Goal: Task Accomplishment & Management: Use online tool/utility

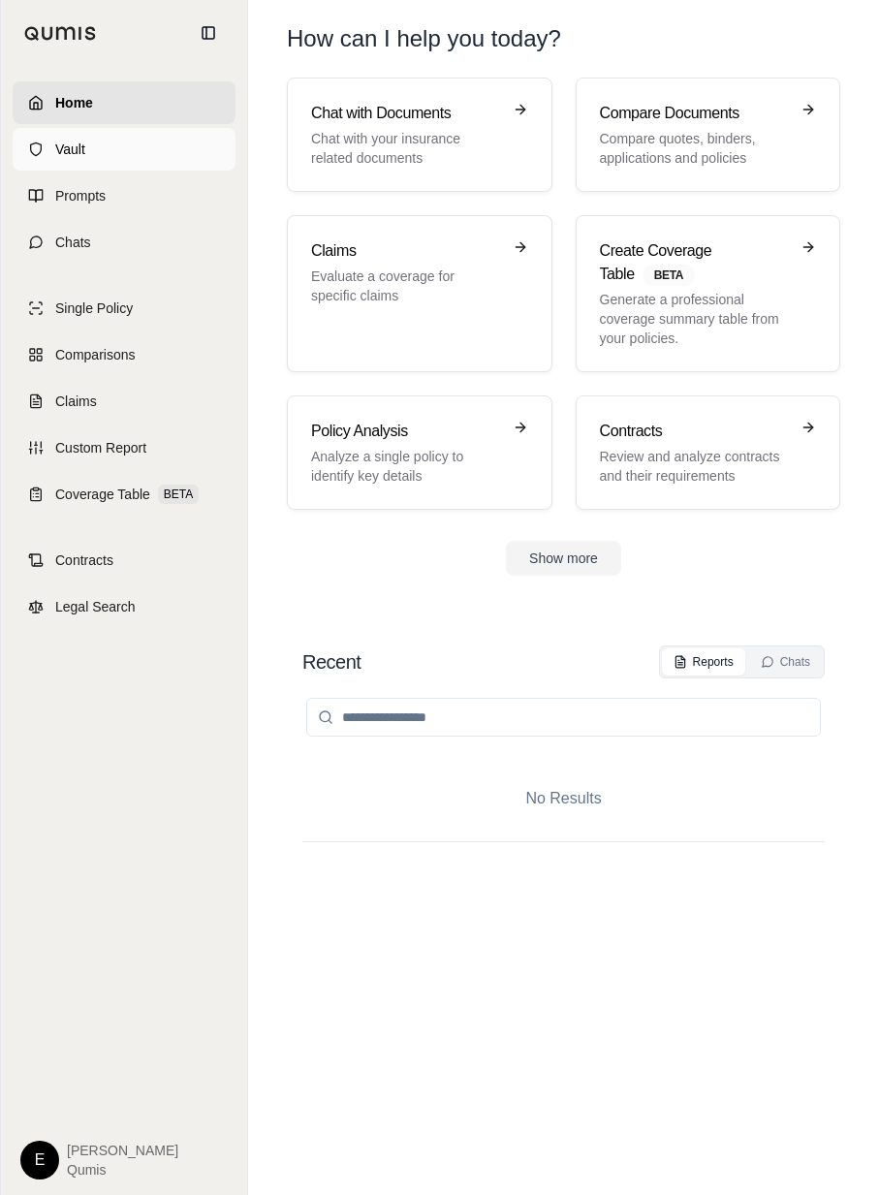
click at [182, 168] on link "Vault" at bounding box center [124, 149] width 223 height 43
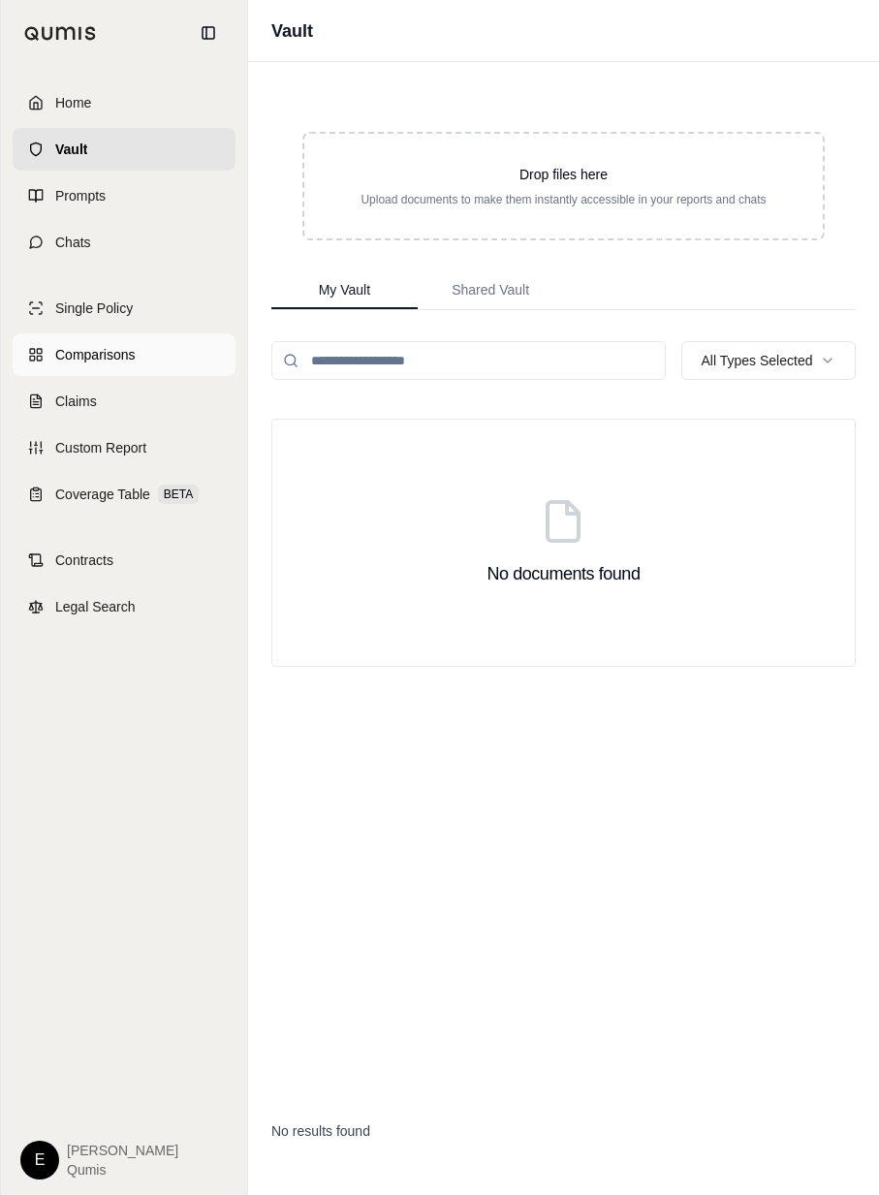
click at [146, 350] on link "Comparisons" at bounding box center [124, 354] width 223 height 43
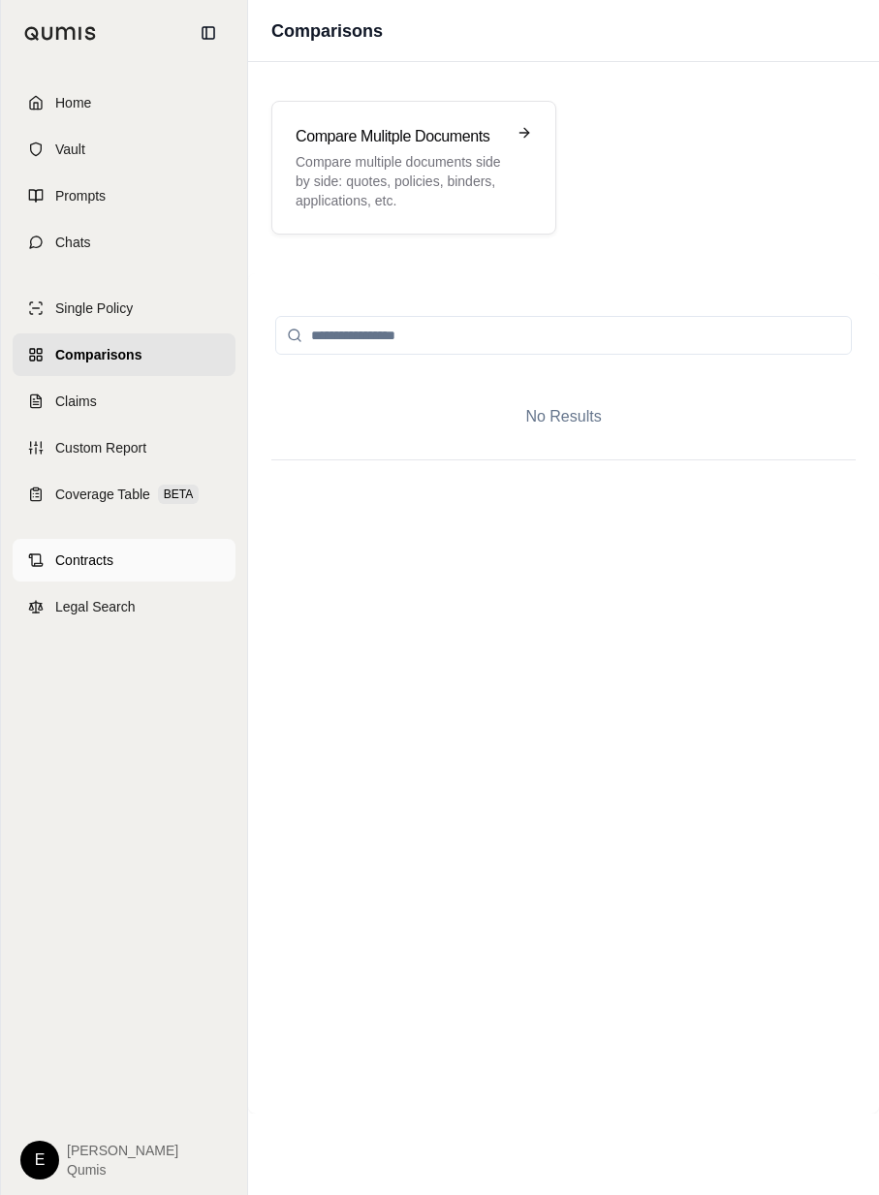
click at [102, 559] on span "Contracts" at bounding box center [84, 559] width 58 height 19
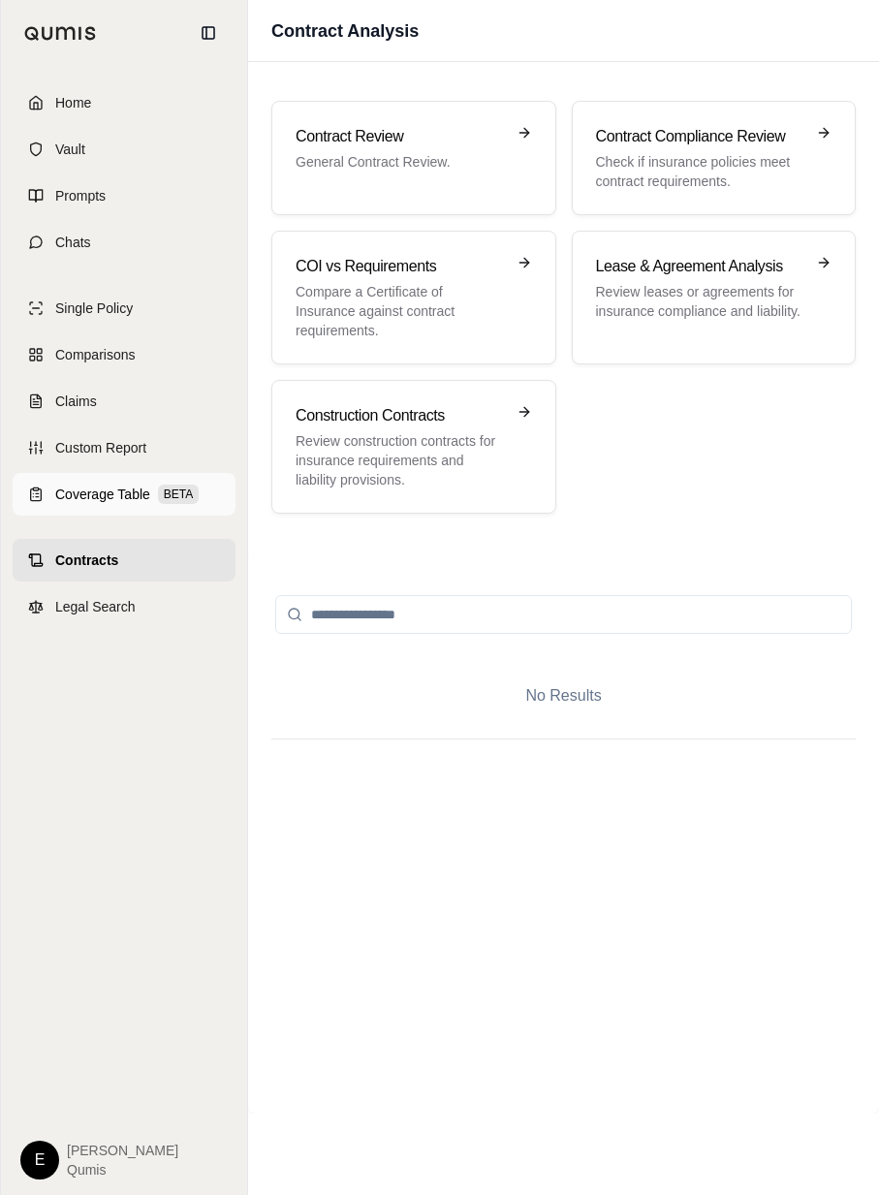
click at [136, 476] on link "Coverage Table BETA" at bounding box center [124, 494] width 223 height 43
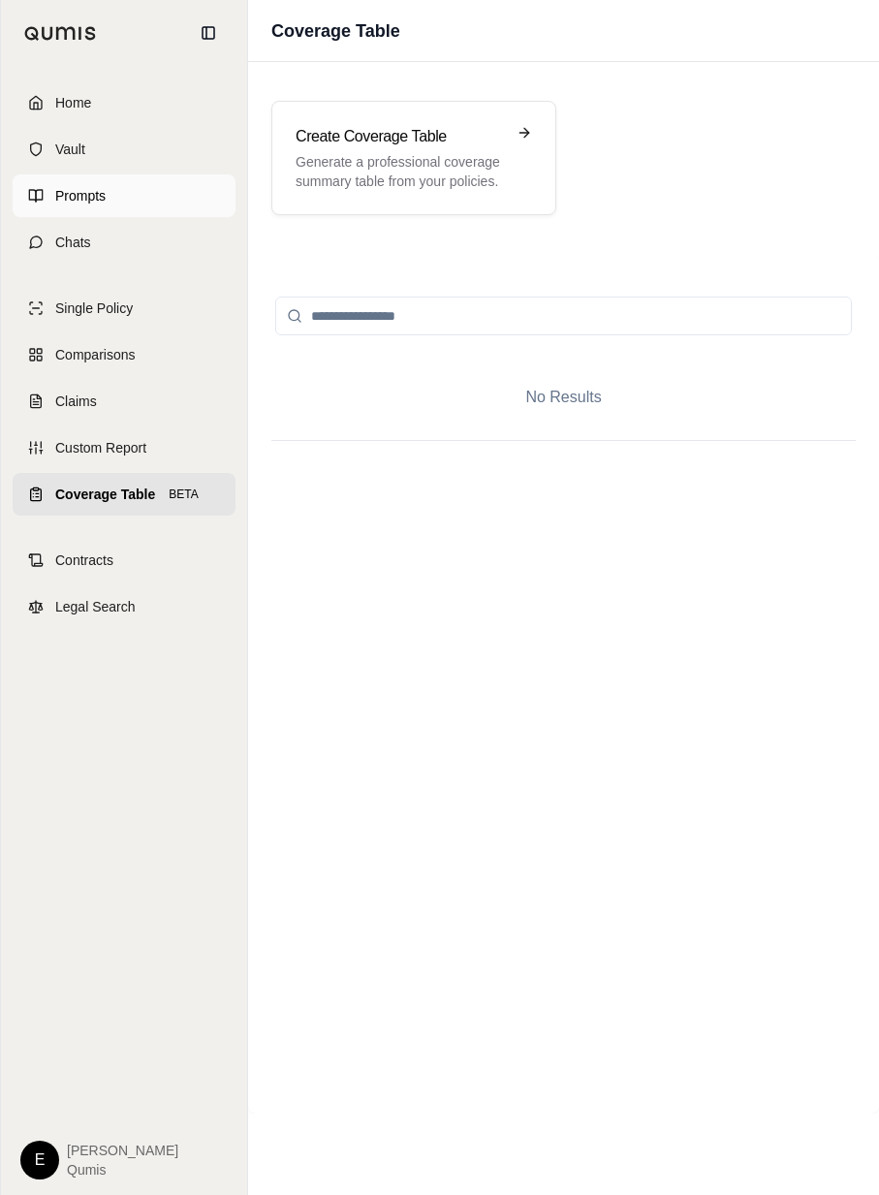
click at [162, 184] on link "Prompts" at bounding box center [124, 195] width 223 height 43
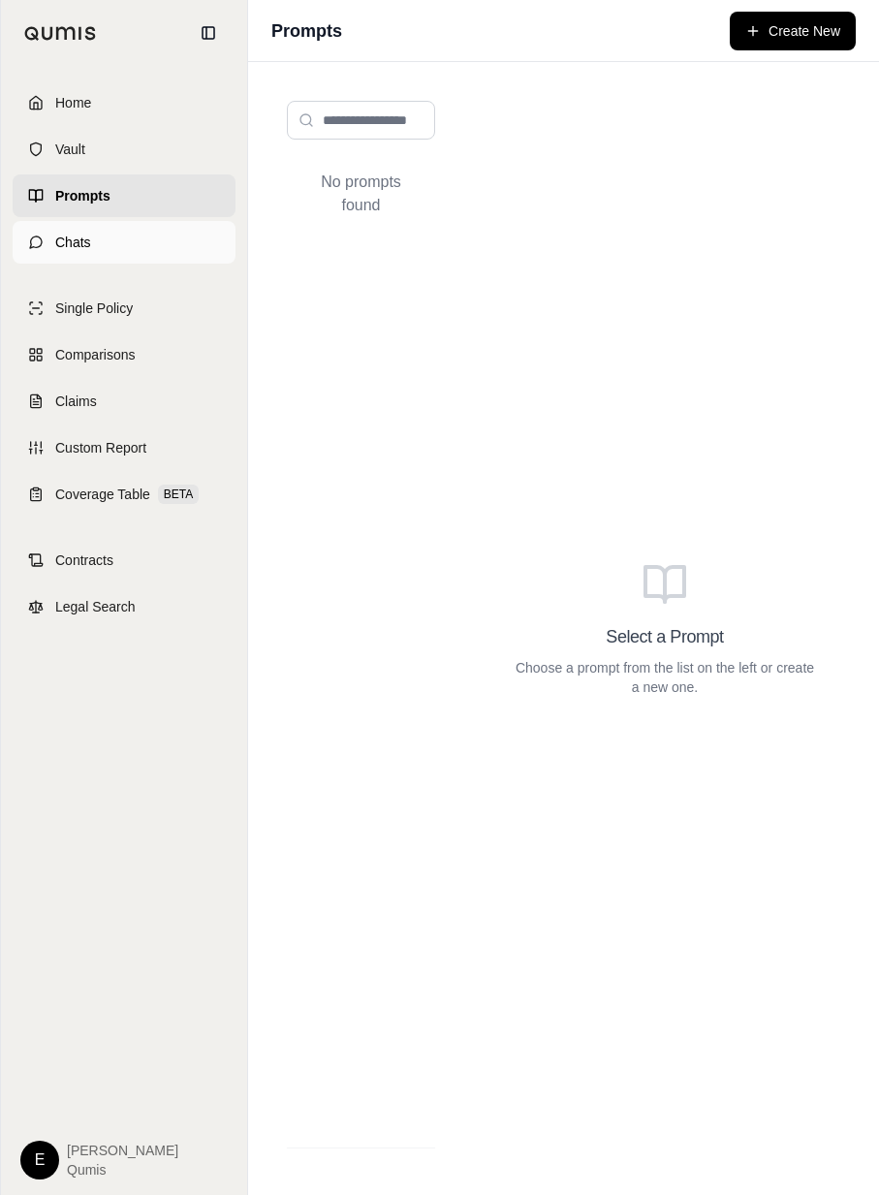
click at [128, 231] on link "Chats" at bounding box center [124, 242] width 223 height 43
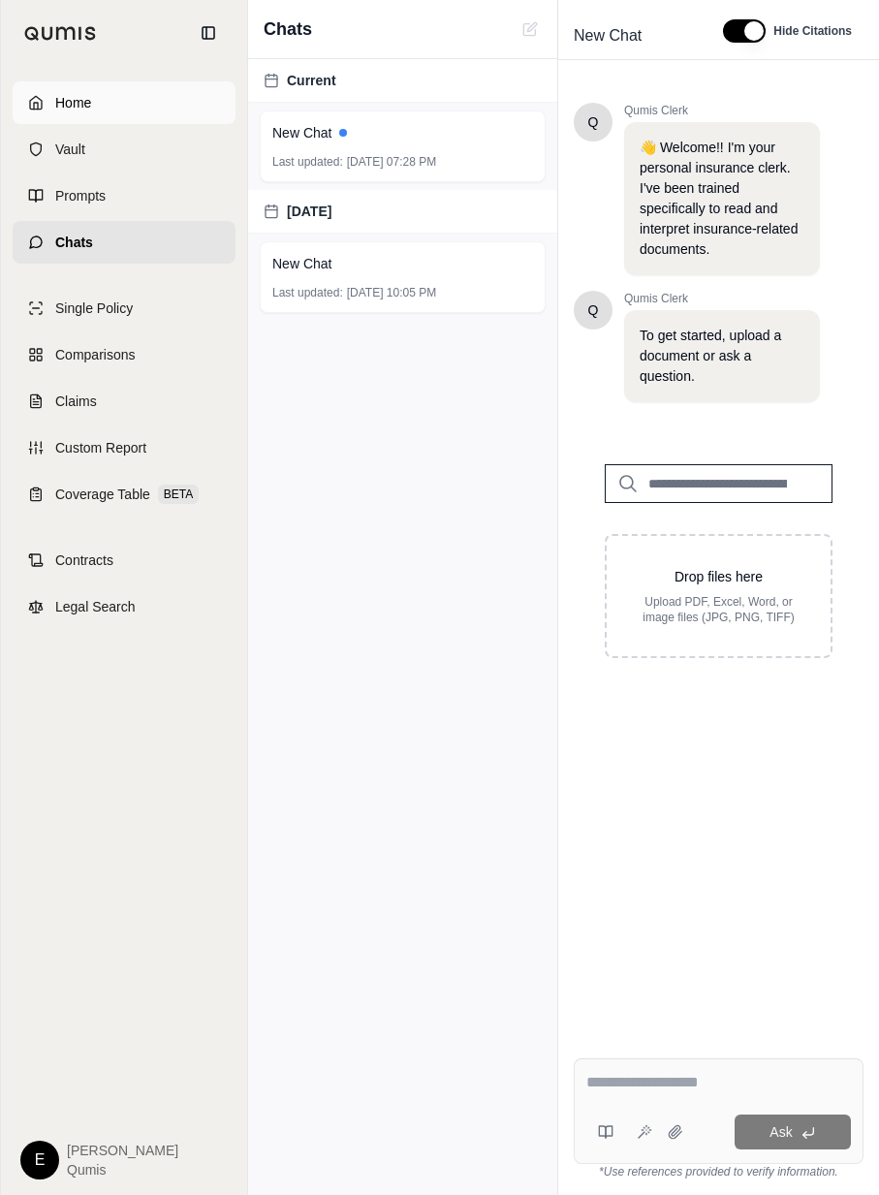
click at [145, 94] on link "Home" at bounding box center [124, 102] width 223 height 43
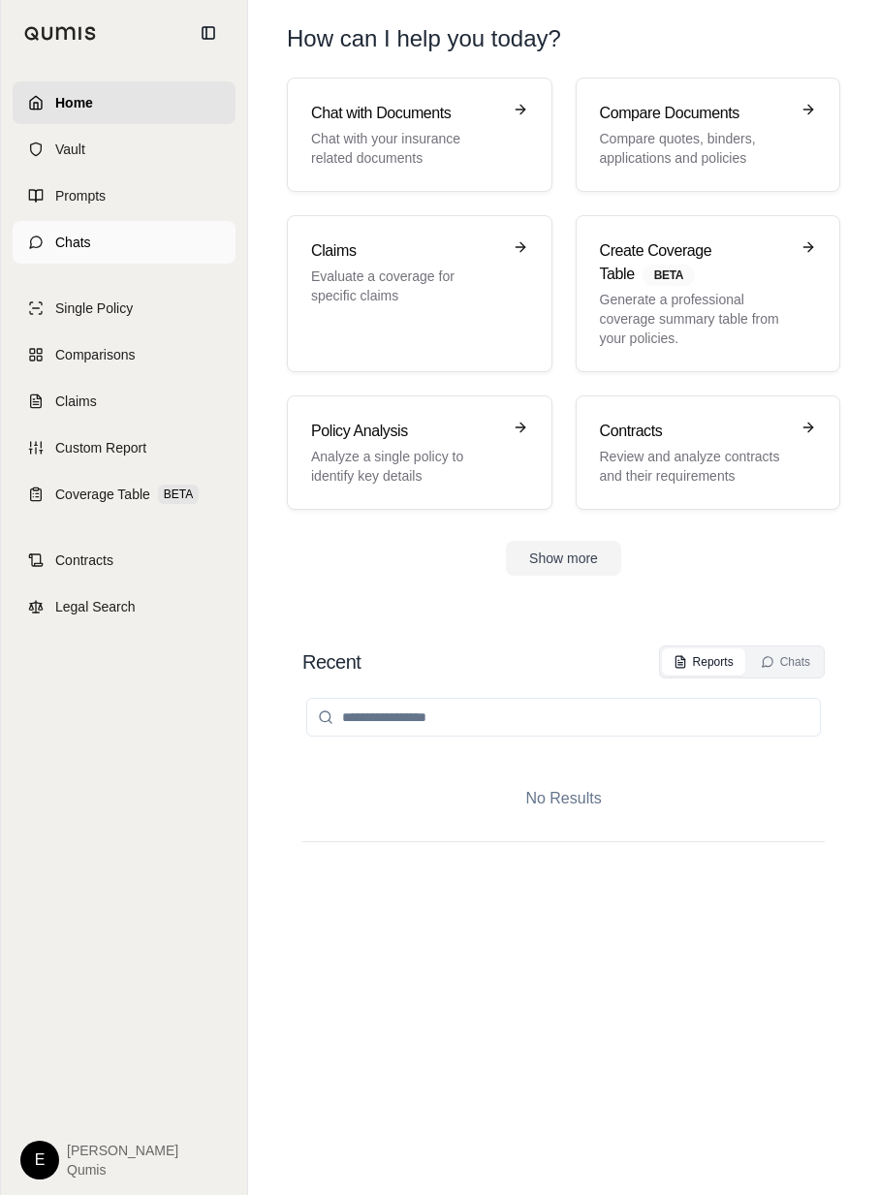
click at [56, 241] on span "Chats" at bounding box center [73, 242] width 36 height 19
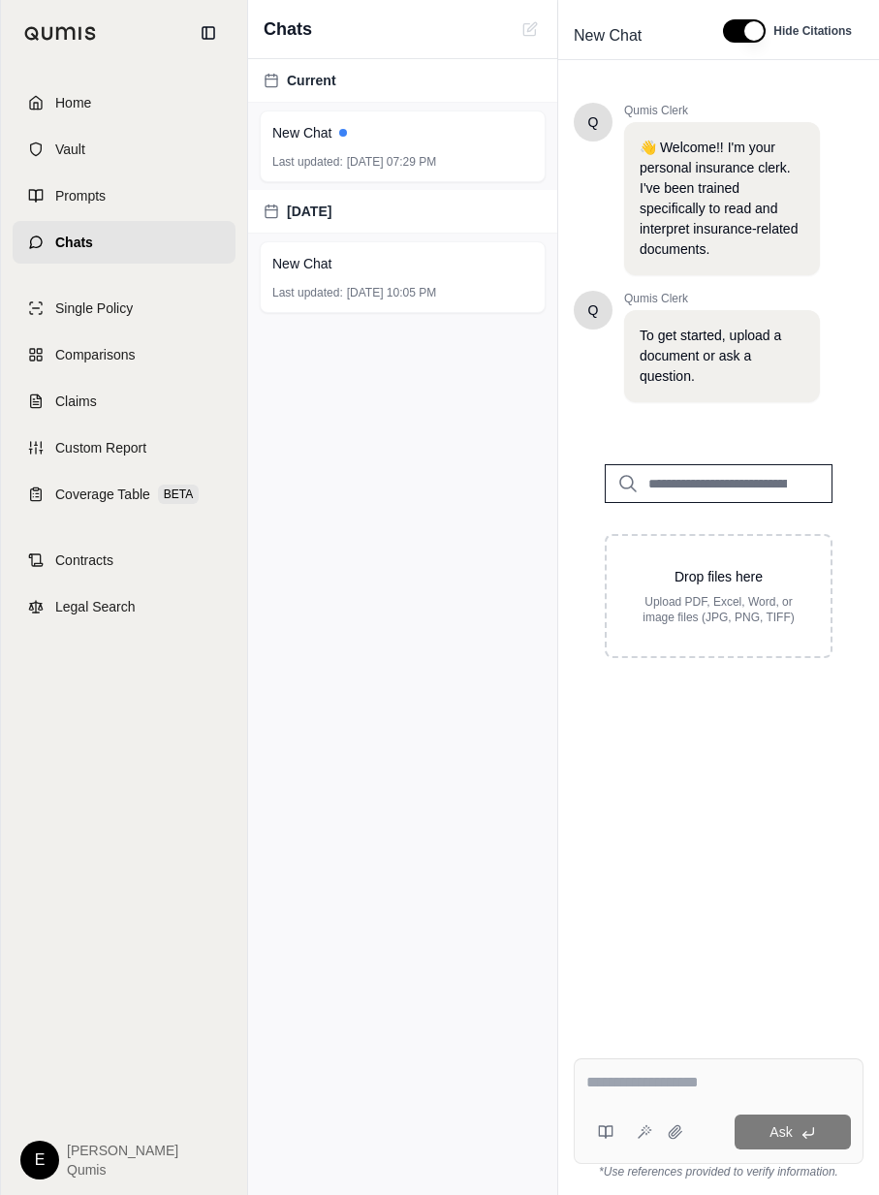
drag, startPoint x: 373, startPoint y: 452, endPoint x: 357, endPoint y: 434, distance: 24.0
click at [373, 452] on div "Current New Chat Last updated: Sep 16, 2025, 07:29 PM Yesterday New Chat Last u…" at bounding box center [402, 627] width 309 height 1136
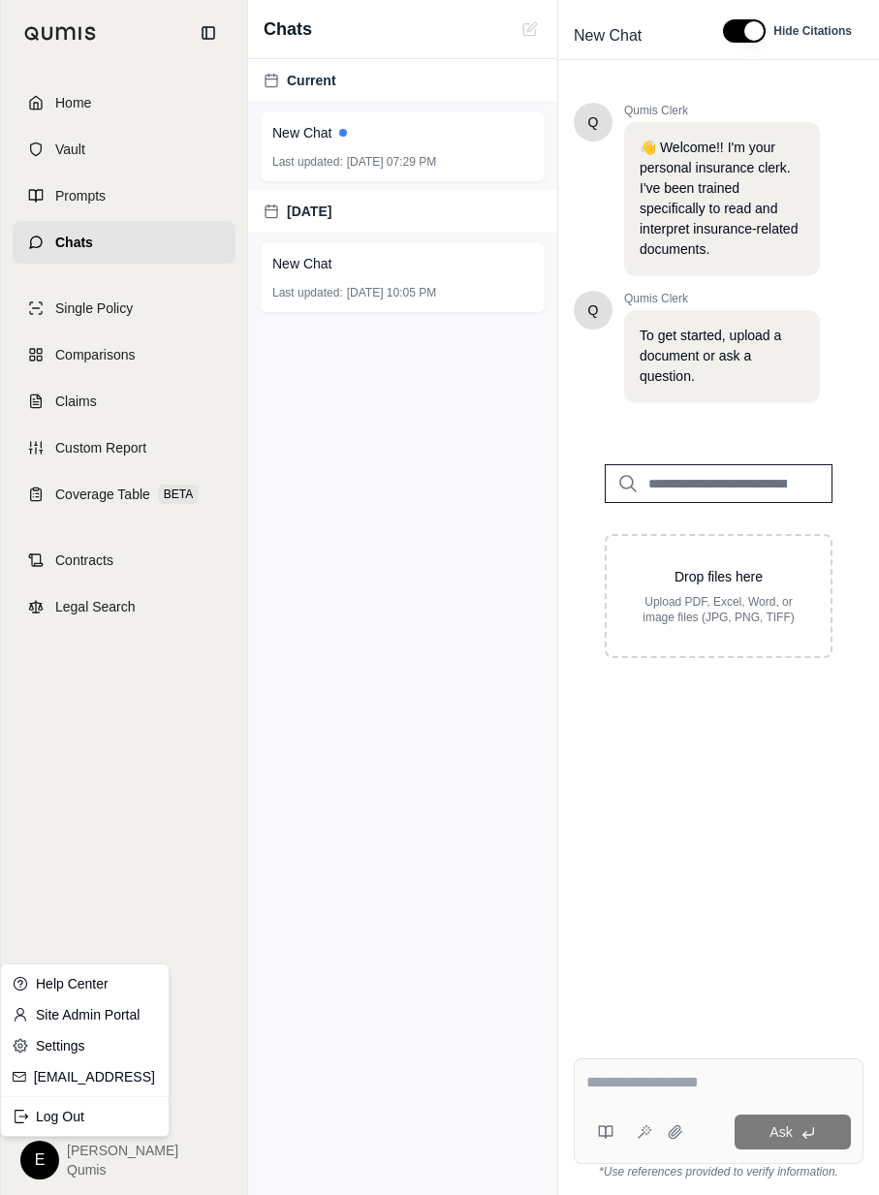
click at [50, 1155] on html "Home Vault Prompts Chats Single Policy Comparisons Claims Custom Report Coverag…" at bounding box center [439, 597] width 879 height 1195
click at [139, 1042] on link "Settings" at bounding box center [85, 1045] width 160 height 31
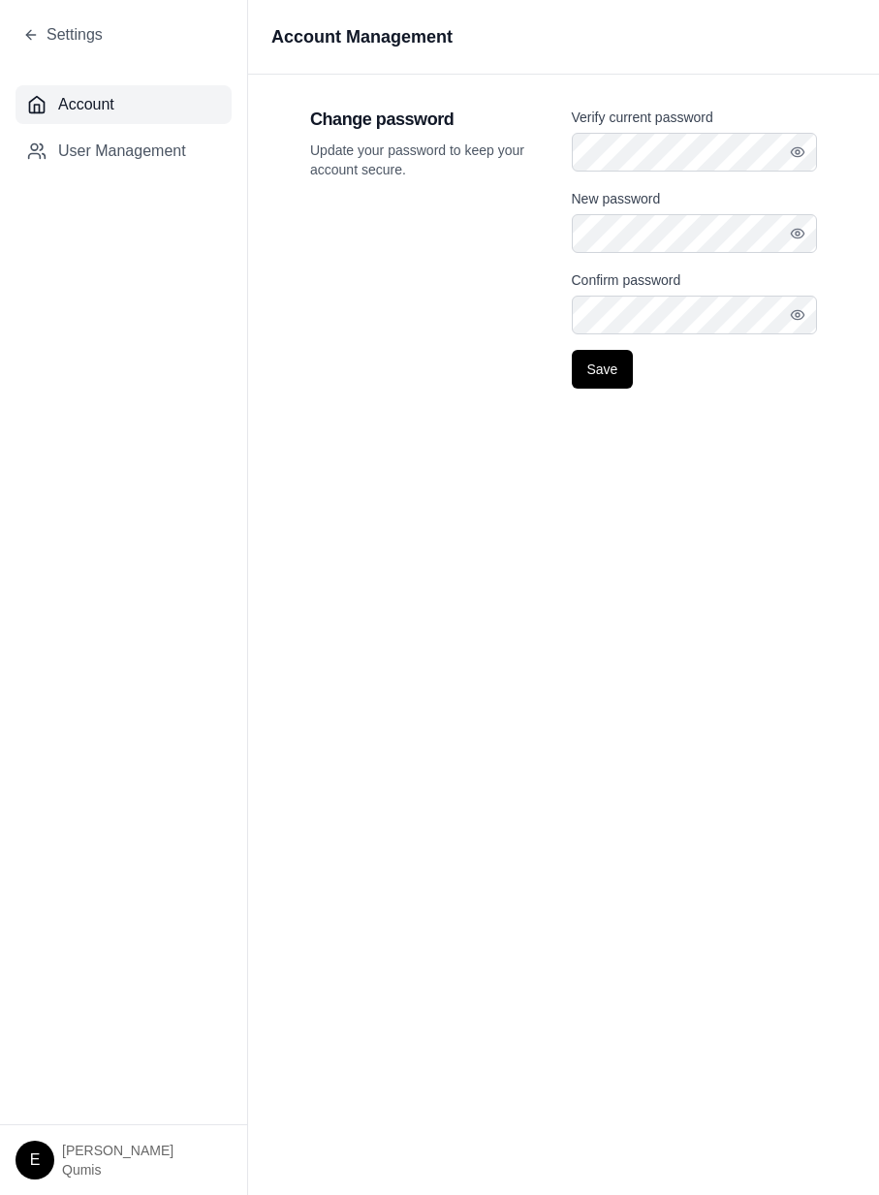
click at [532, 703] on div "Account Management Change password Update your password to keep your account se…" at bounding box center [563, 597] width 631 height 1195
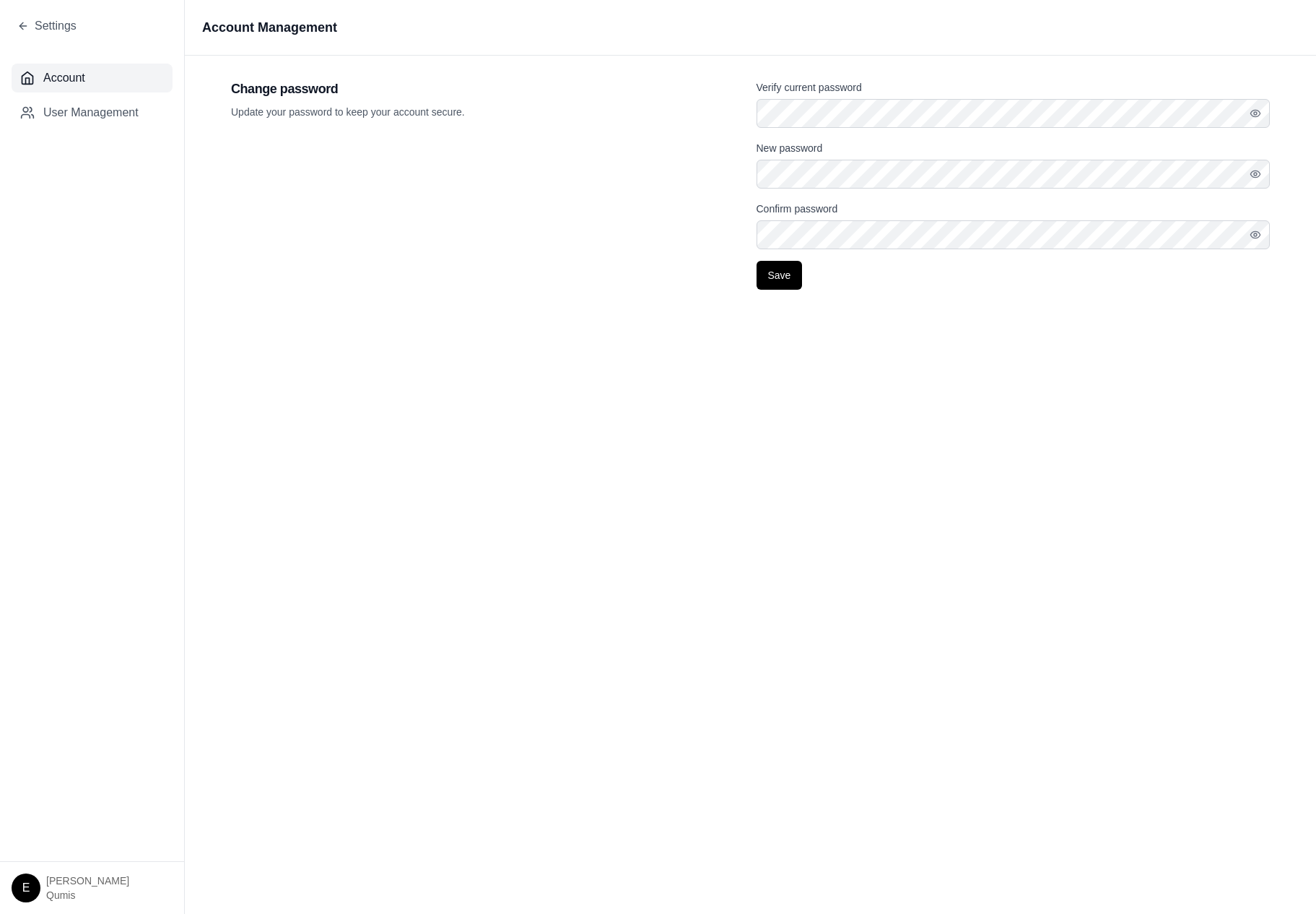
click at [314, 207] on div "Change password Update your password to keep your account secure." at bounding box center [488, 184] width 514 height 211
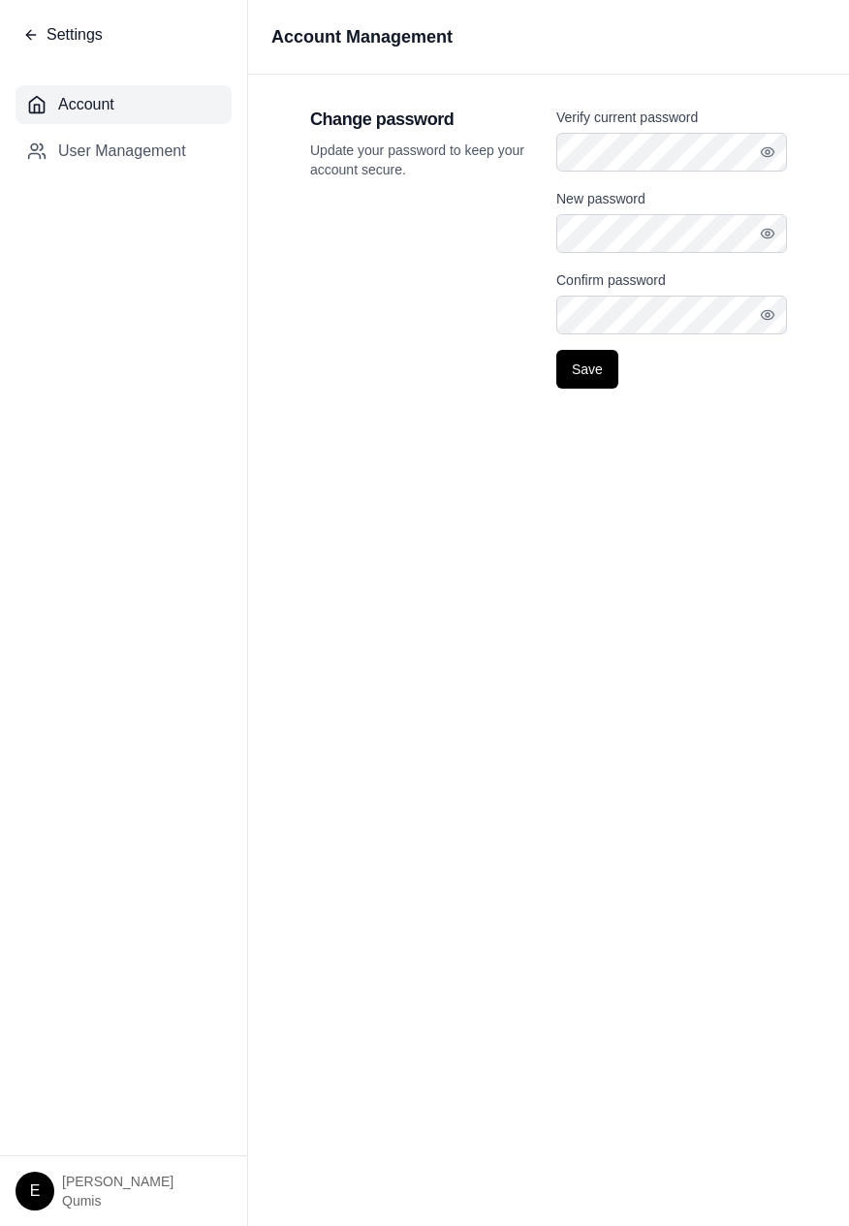
click at [32, 39] on icon at bounding box center [31, 35] width 16 height 16
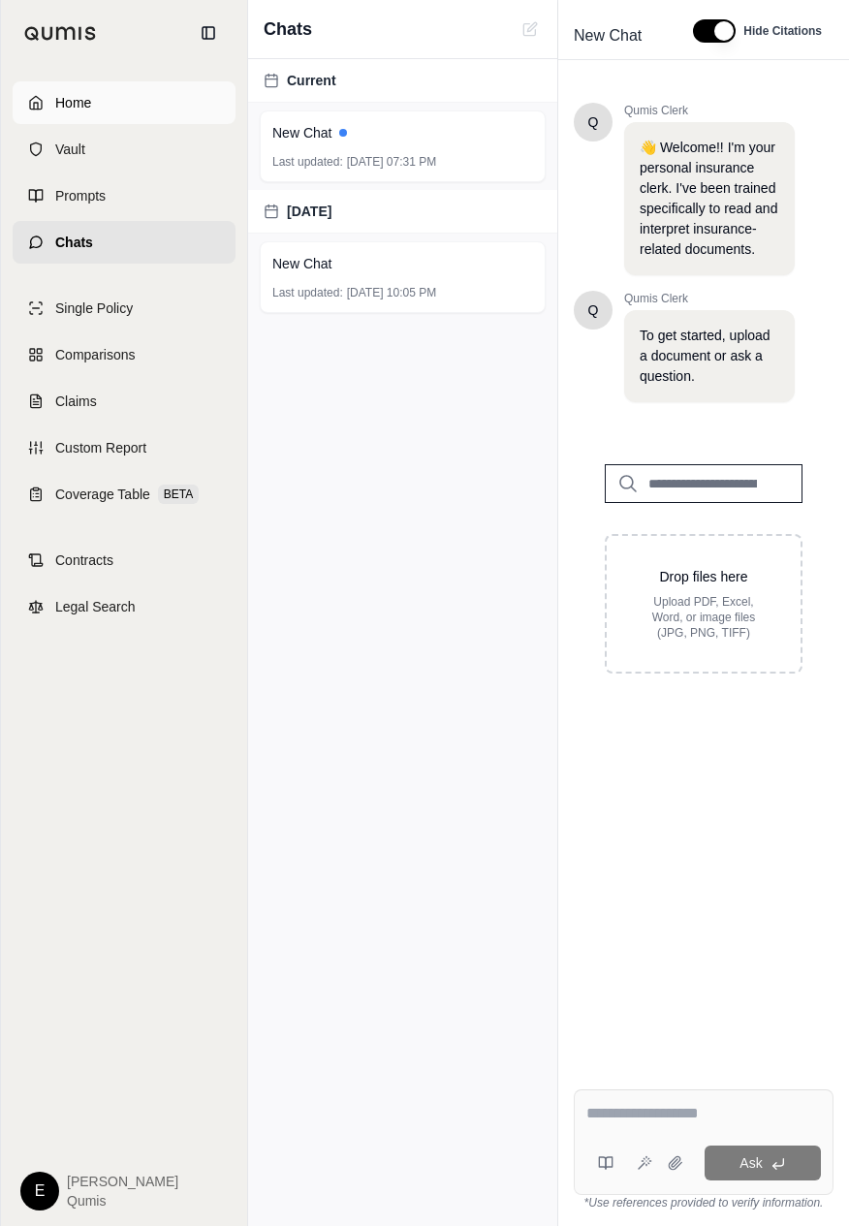
click at [121, 112] on link "Home" at bounding box center [124, 102] width 223 height 43
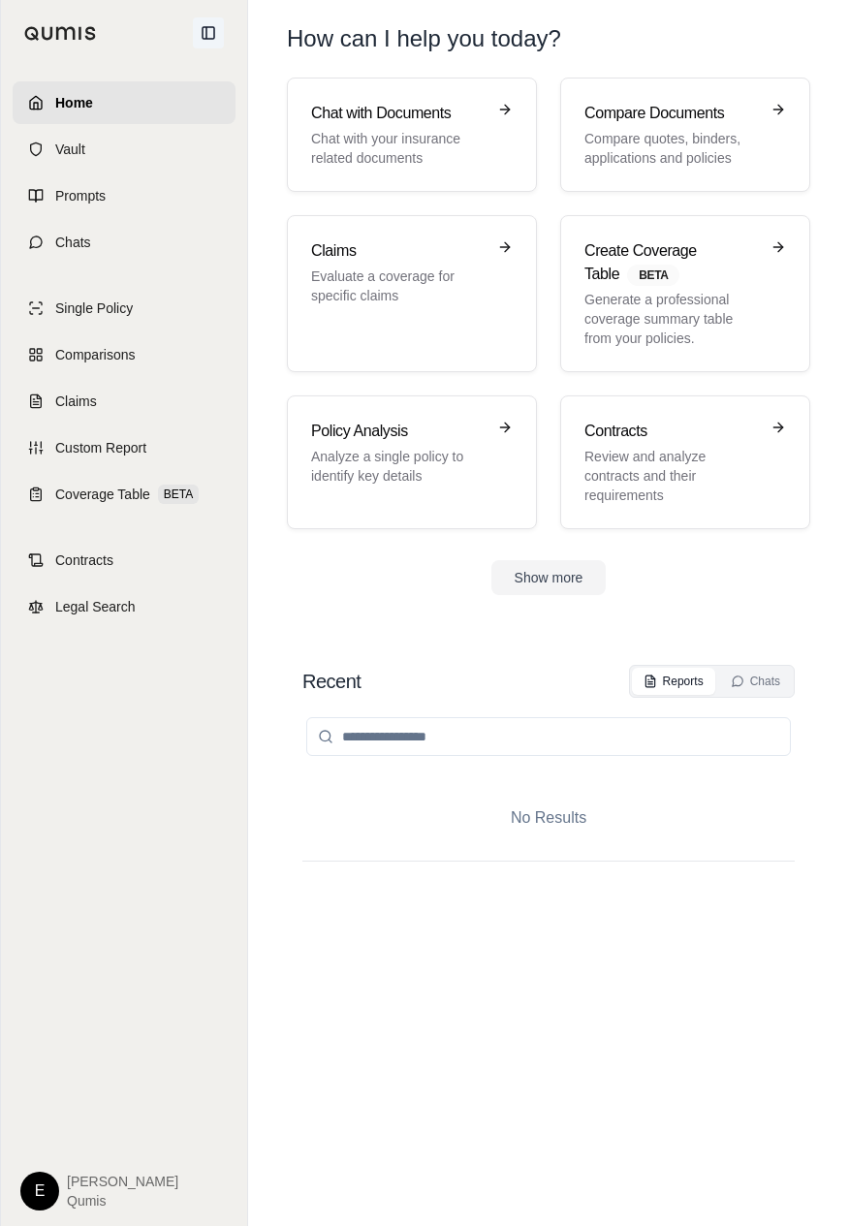
click at [205, 31] on icon at bounding box center [209, 33] width 12 height 12
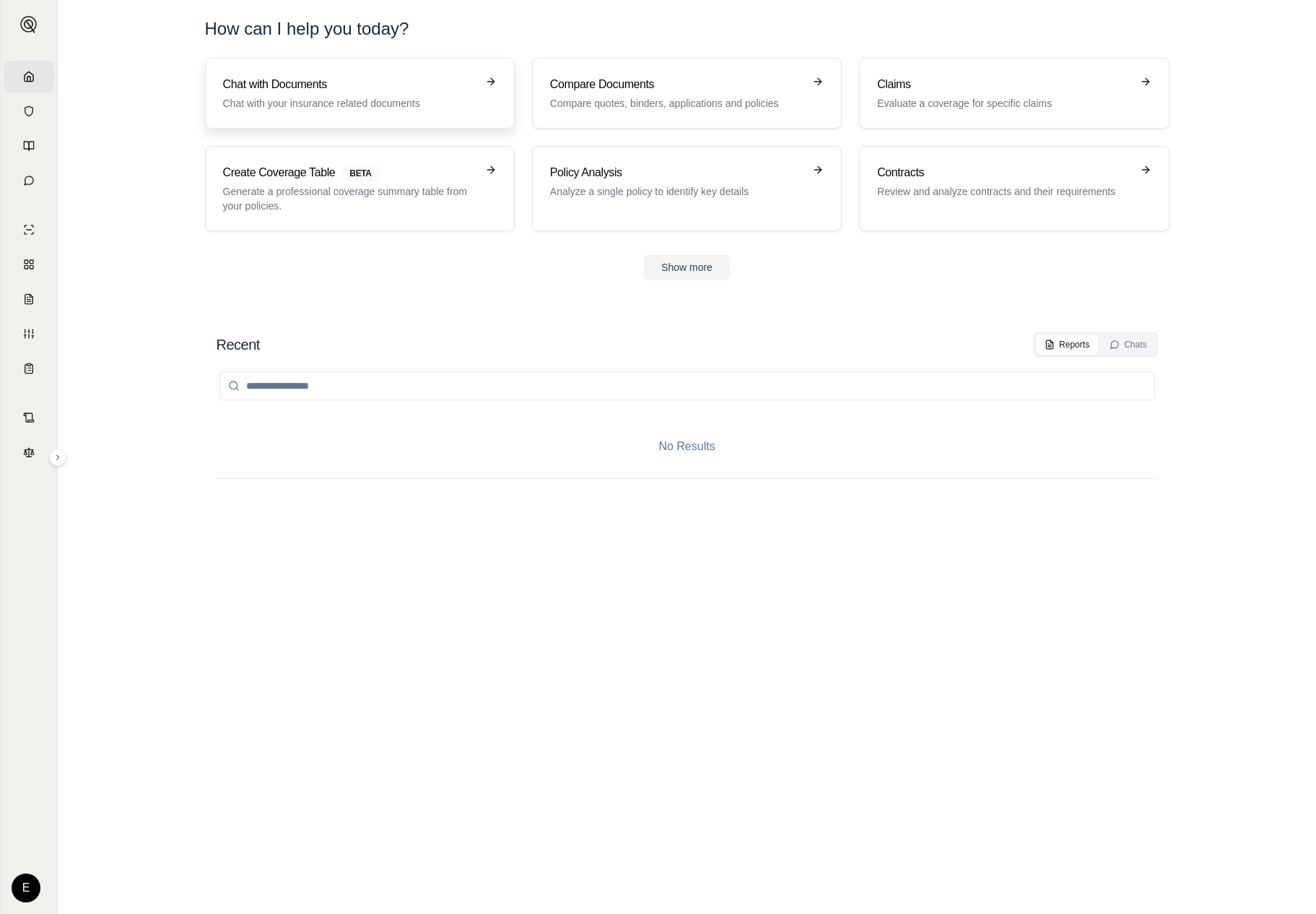
click at [335, 108] on p "Chat with your insurance related documents" at bounding box center [349, 103] width 253 height 14
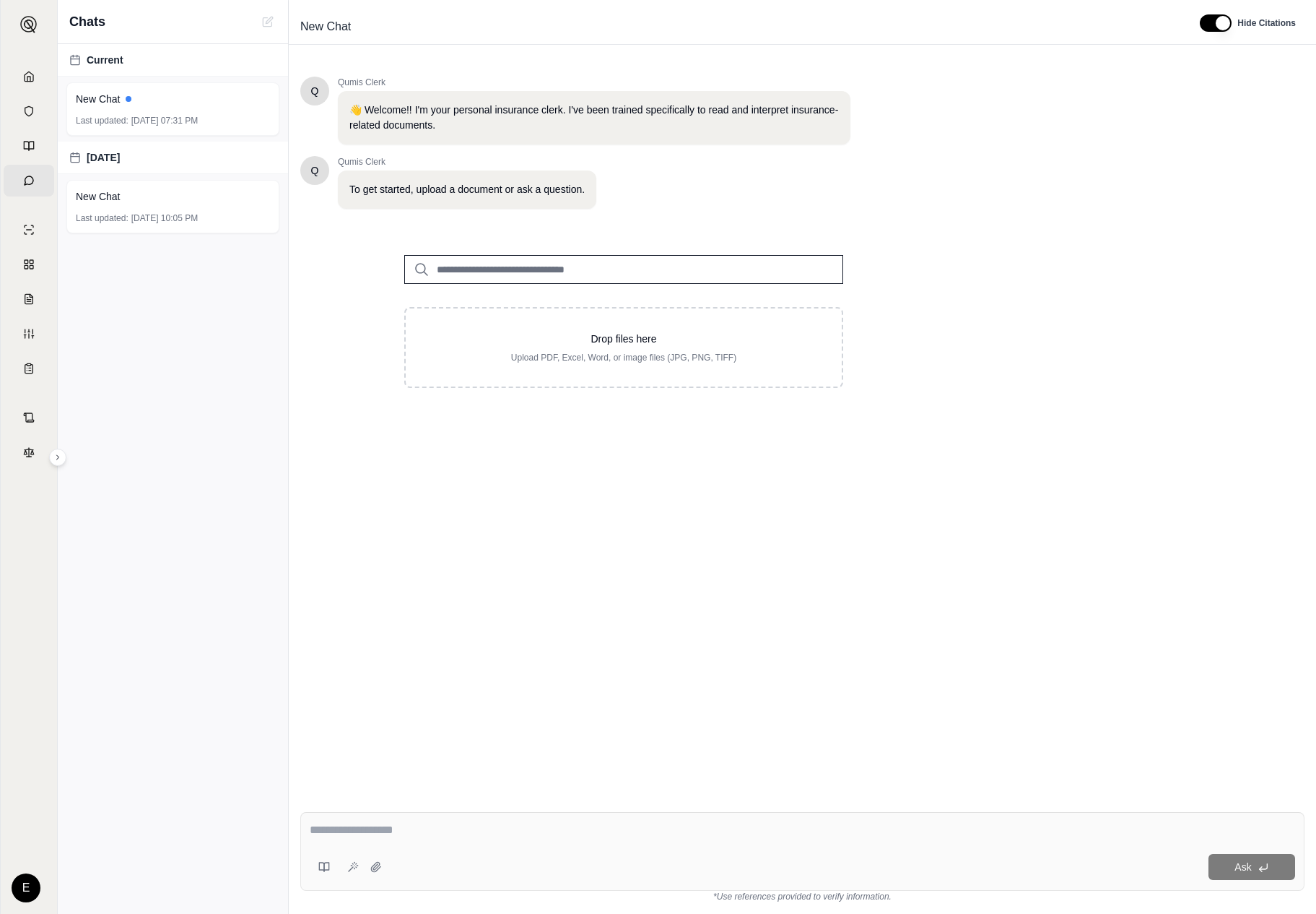
click at [579, 303] on div "Drop files here Upload PDF, Excel, Word, or image files (JPG, PNG, TIFF)" at bounding box center [624, 309] width 485 height 156
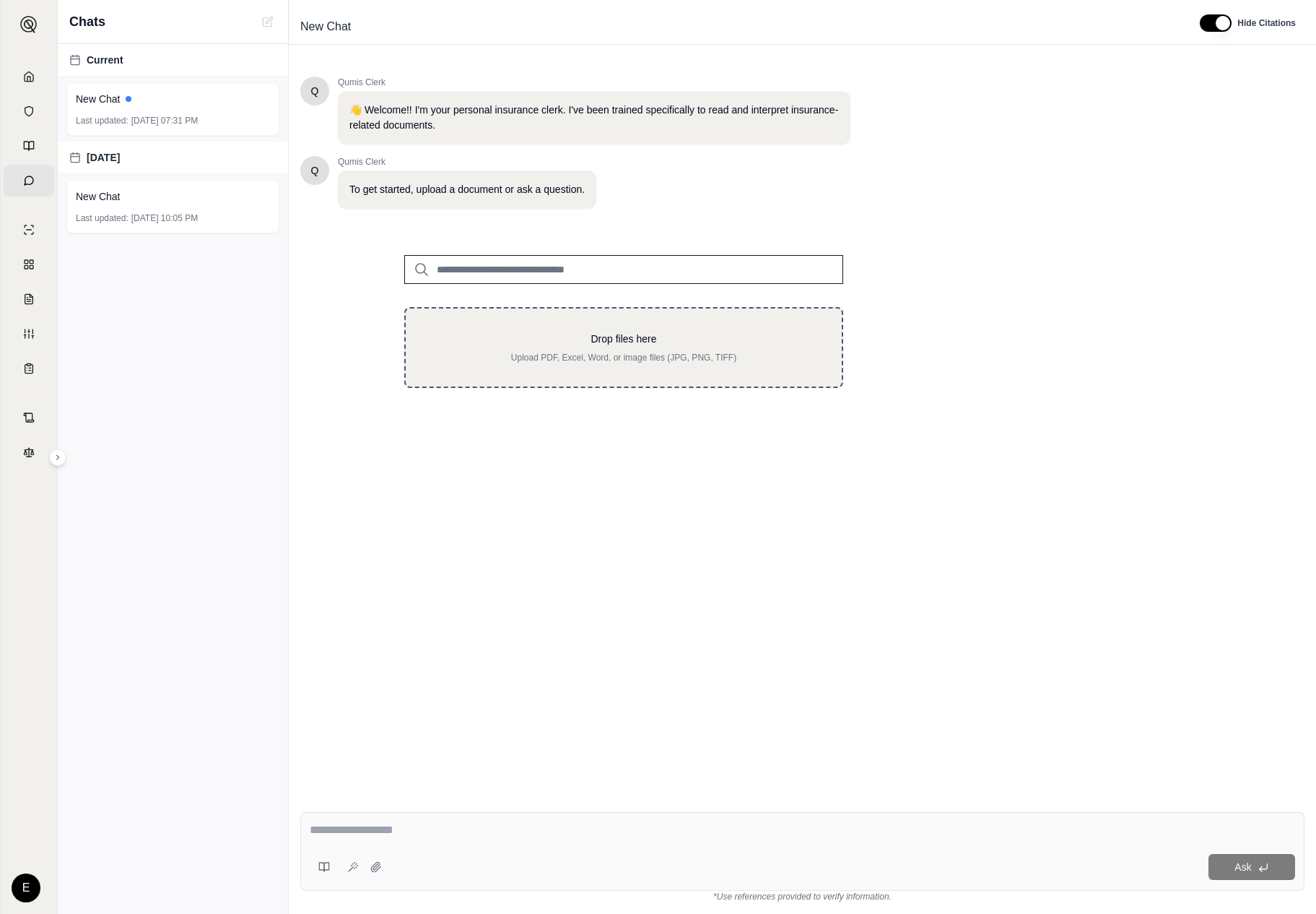
click at [529, 383] on div "Drop files here Upload PDF, Excel, Word, or image files (JPG, PNG, TIFF)" at bounding box center [624, 347] width 439 height 81
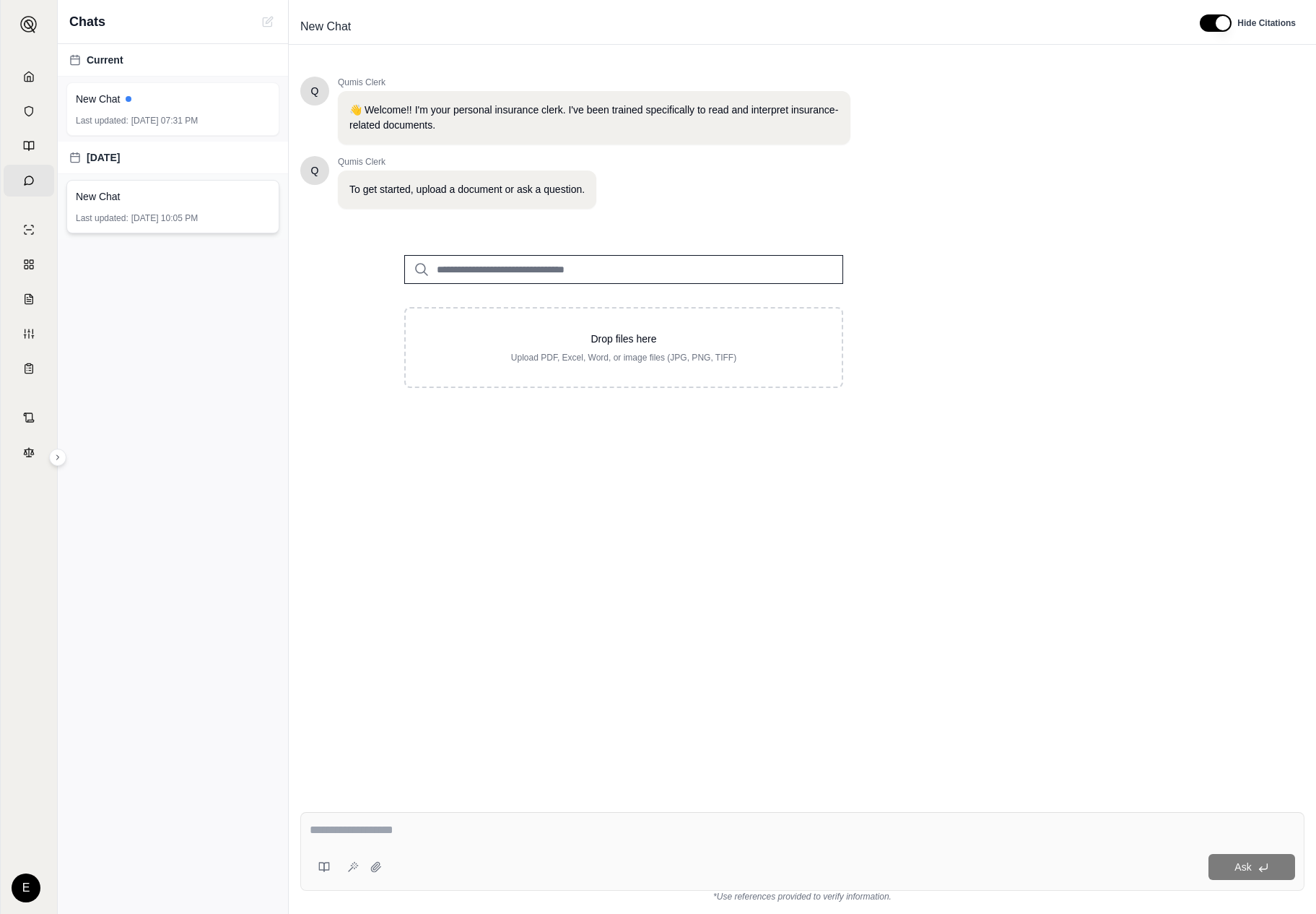
click at [171, 198] on div "New Chat" at bounding box center [173, 196] width 194 height 14
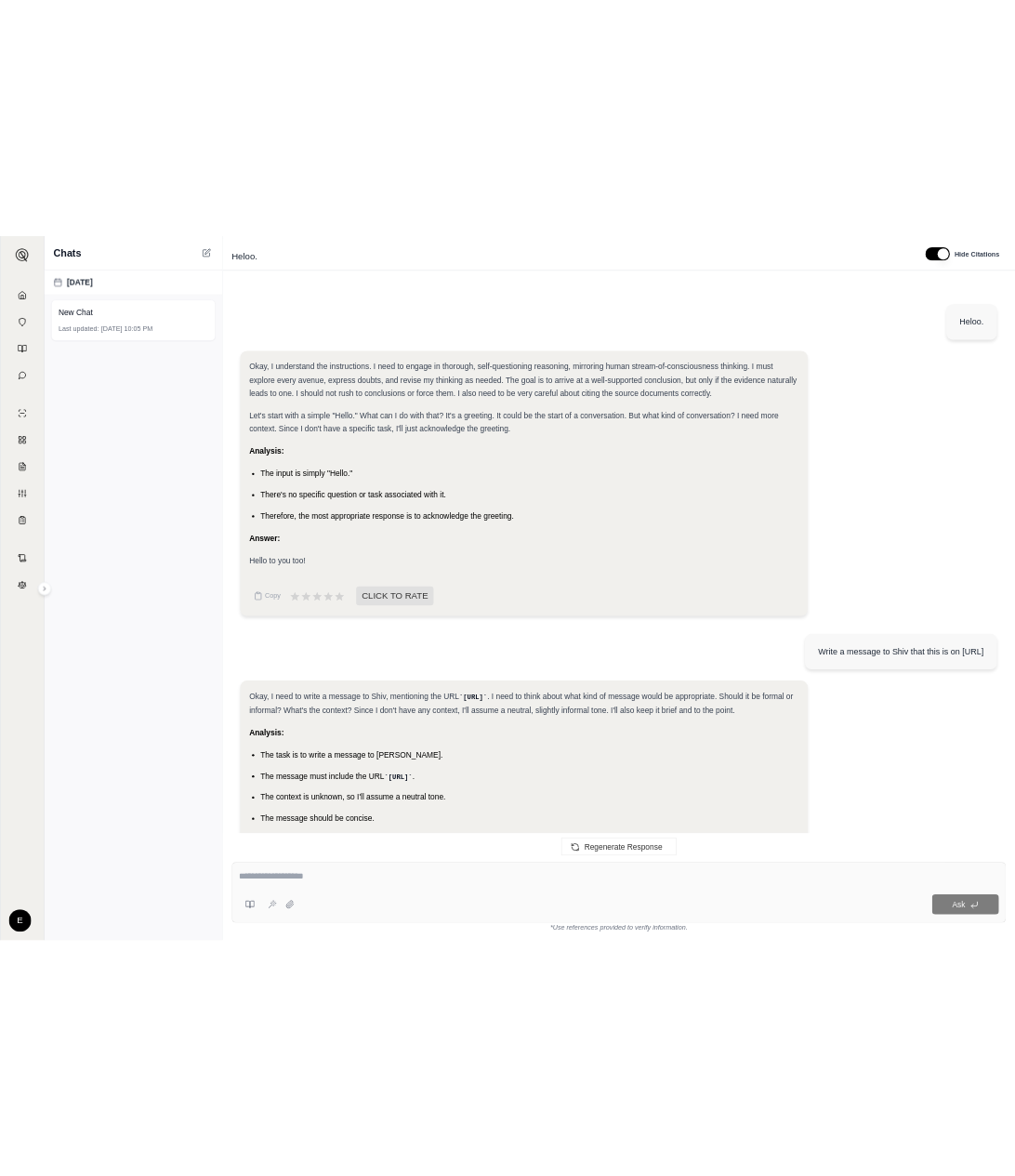
scroll to position [789, 0]
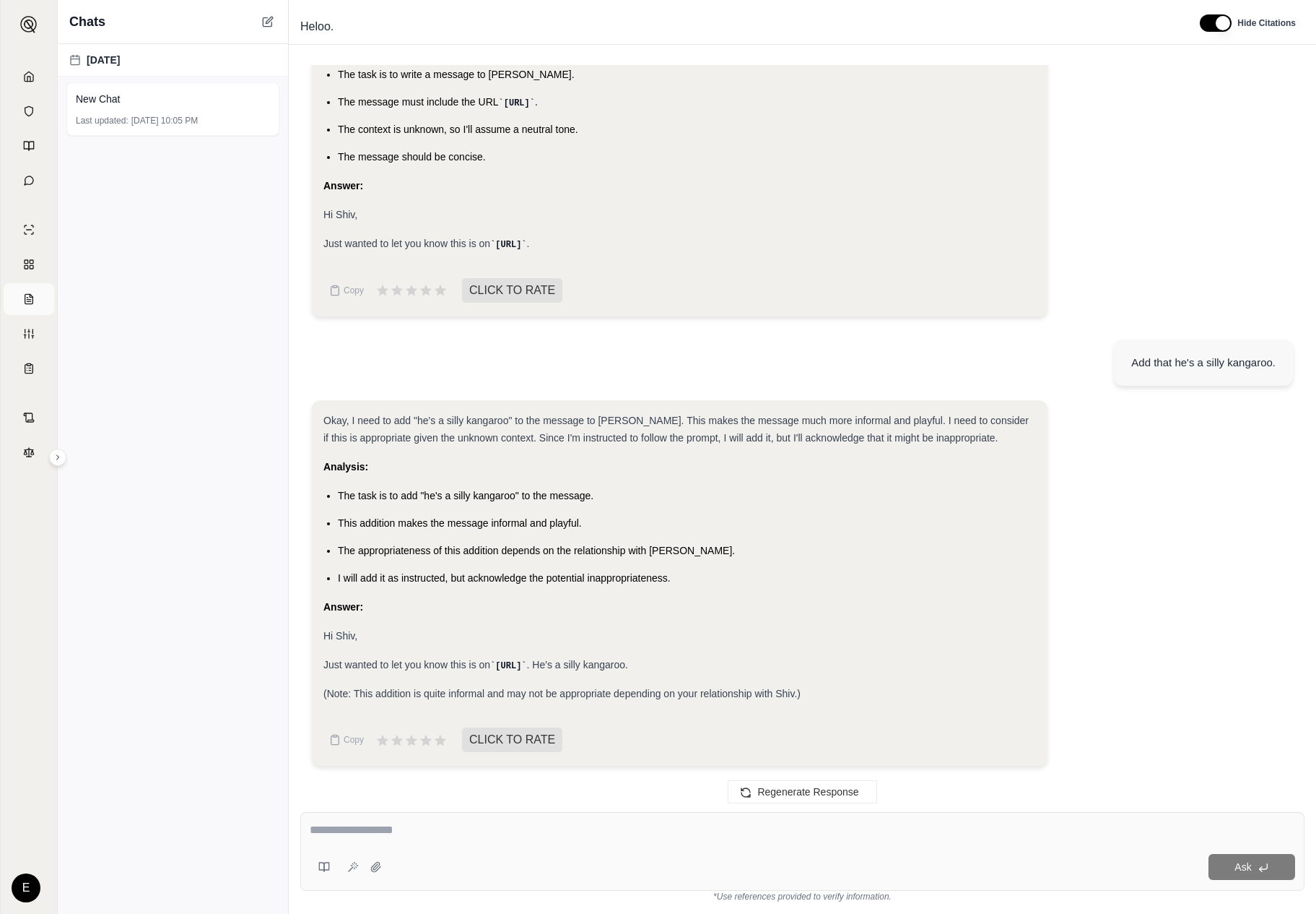
click at [27, 302] on icon at bounding box center [29, 299] width 12 height 12
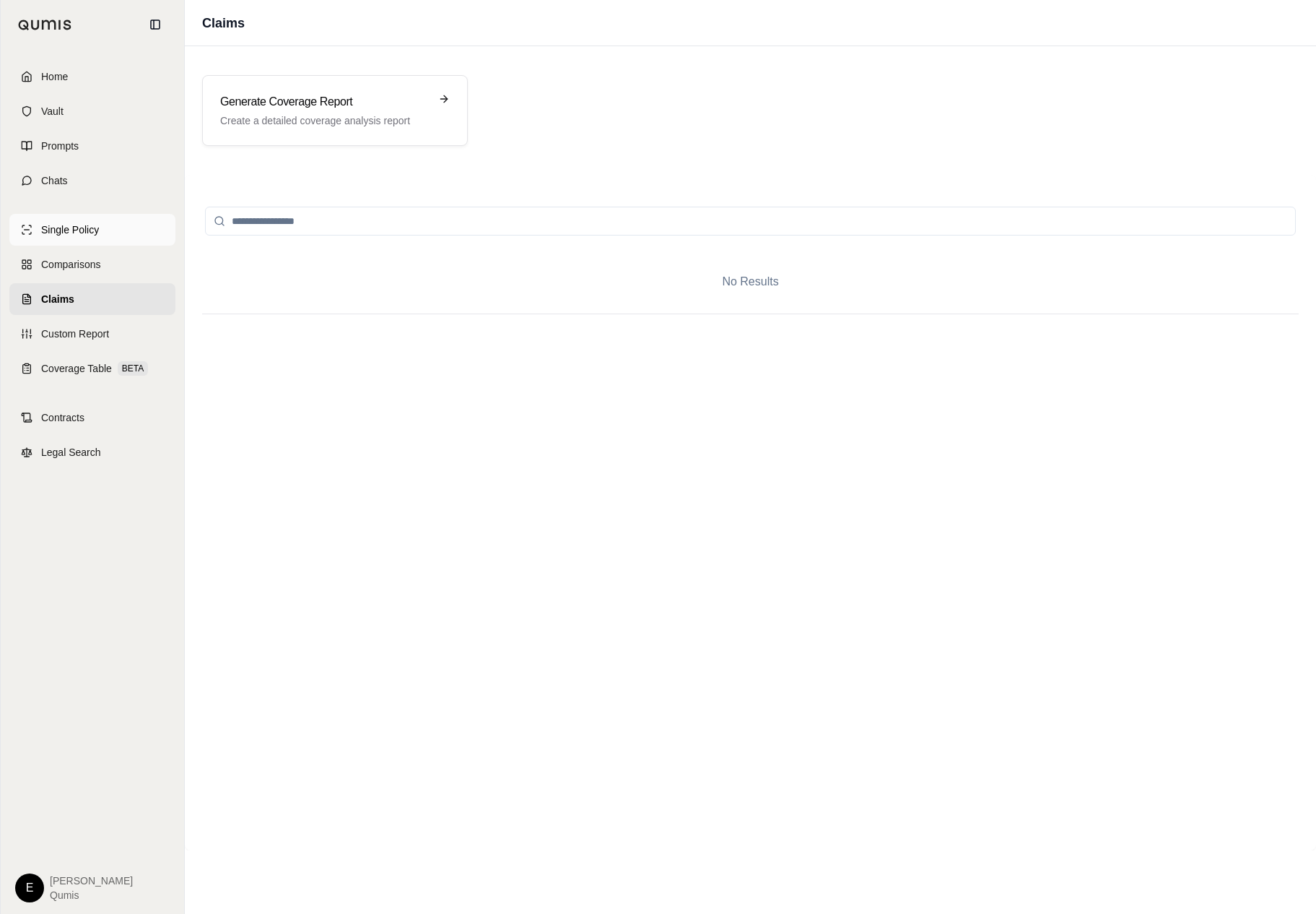
click at [94, 245] on link "Single Policy" at bounding box center [92, 230] width 166 height 32
click at [109, 136] on link "Prompts" at bounding box center [92, 145] width 166 height 32
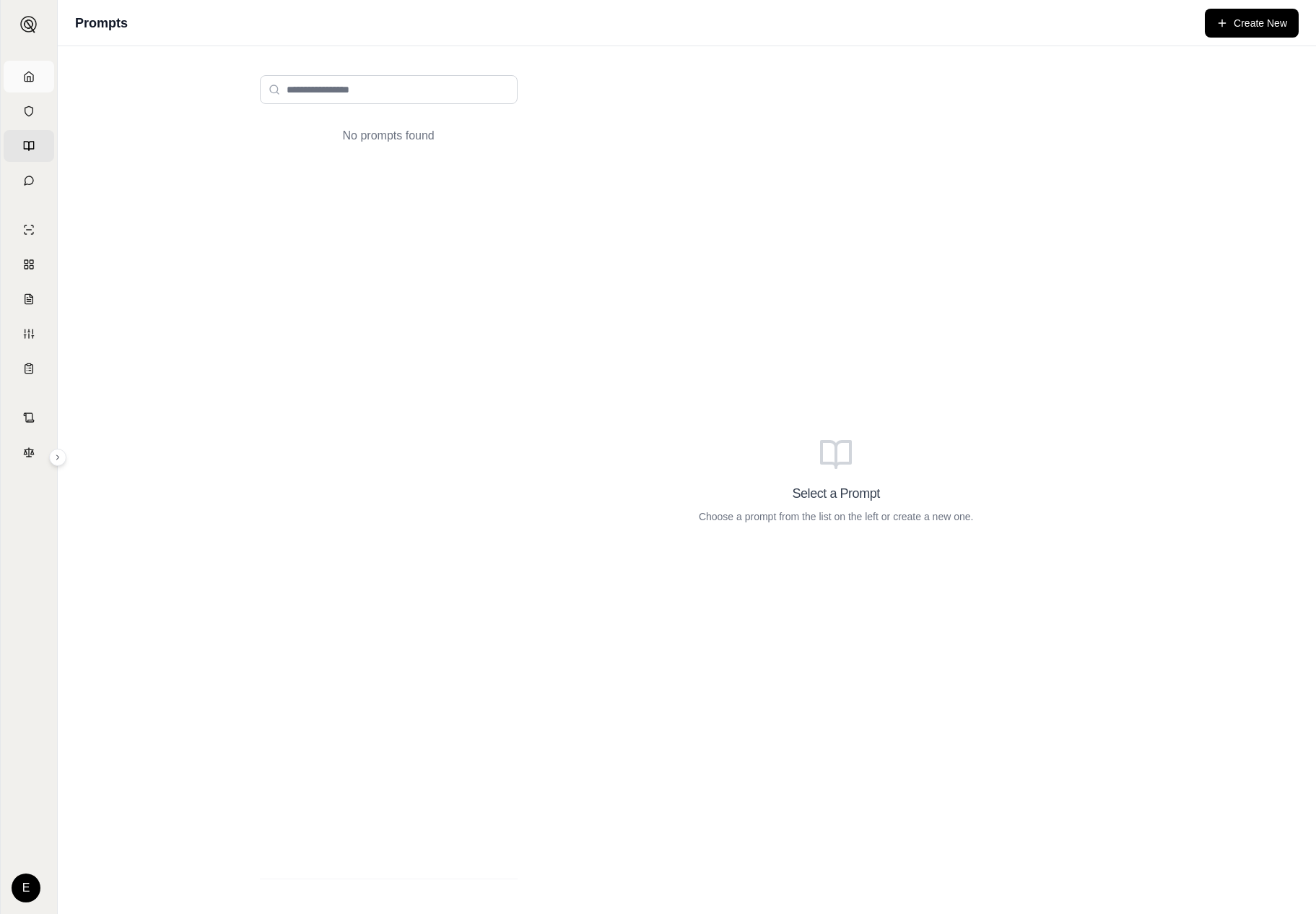
click at [49, 88] on link "Home" at bounding box center [29, 76] width 51 height 32
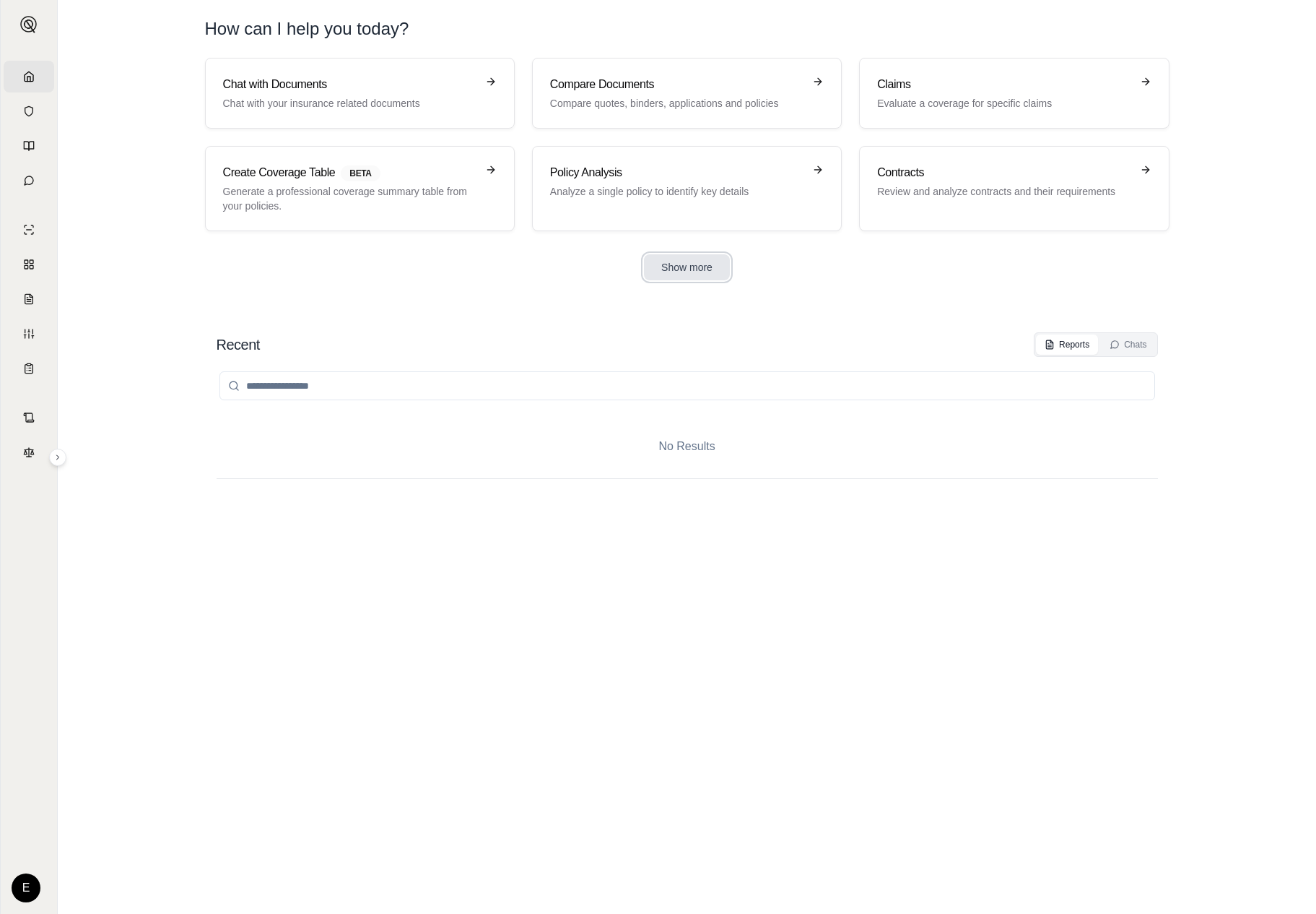
click at [683, 280] on button "Show more" at bounding box center [686, 267] width 86 height 26
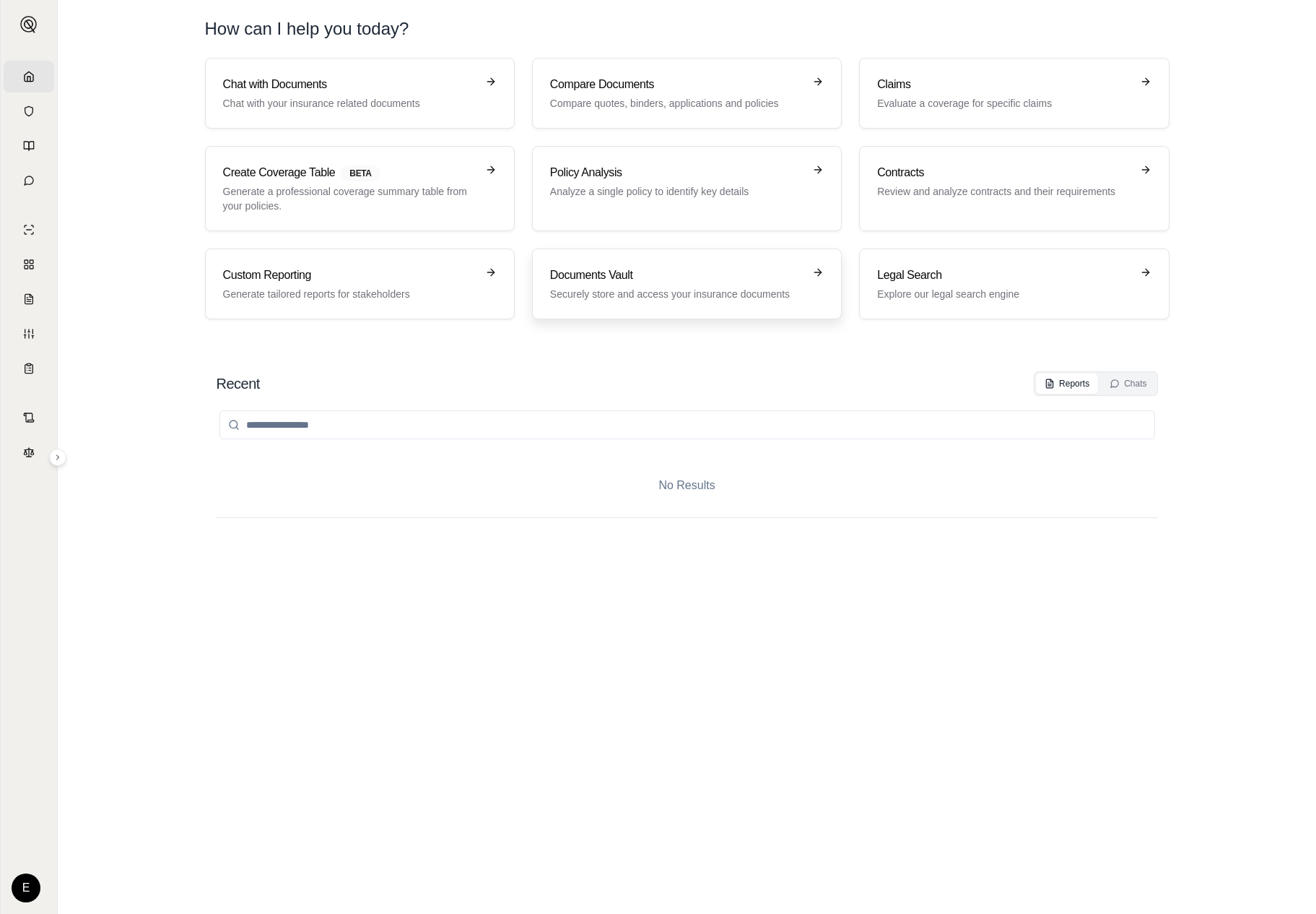
click at [712, 314] on link "Documents Vault Securely store and access your insurance documents" at bounding box center [687, 283] width 310 height 71
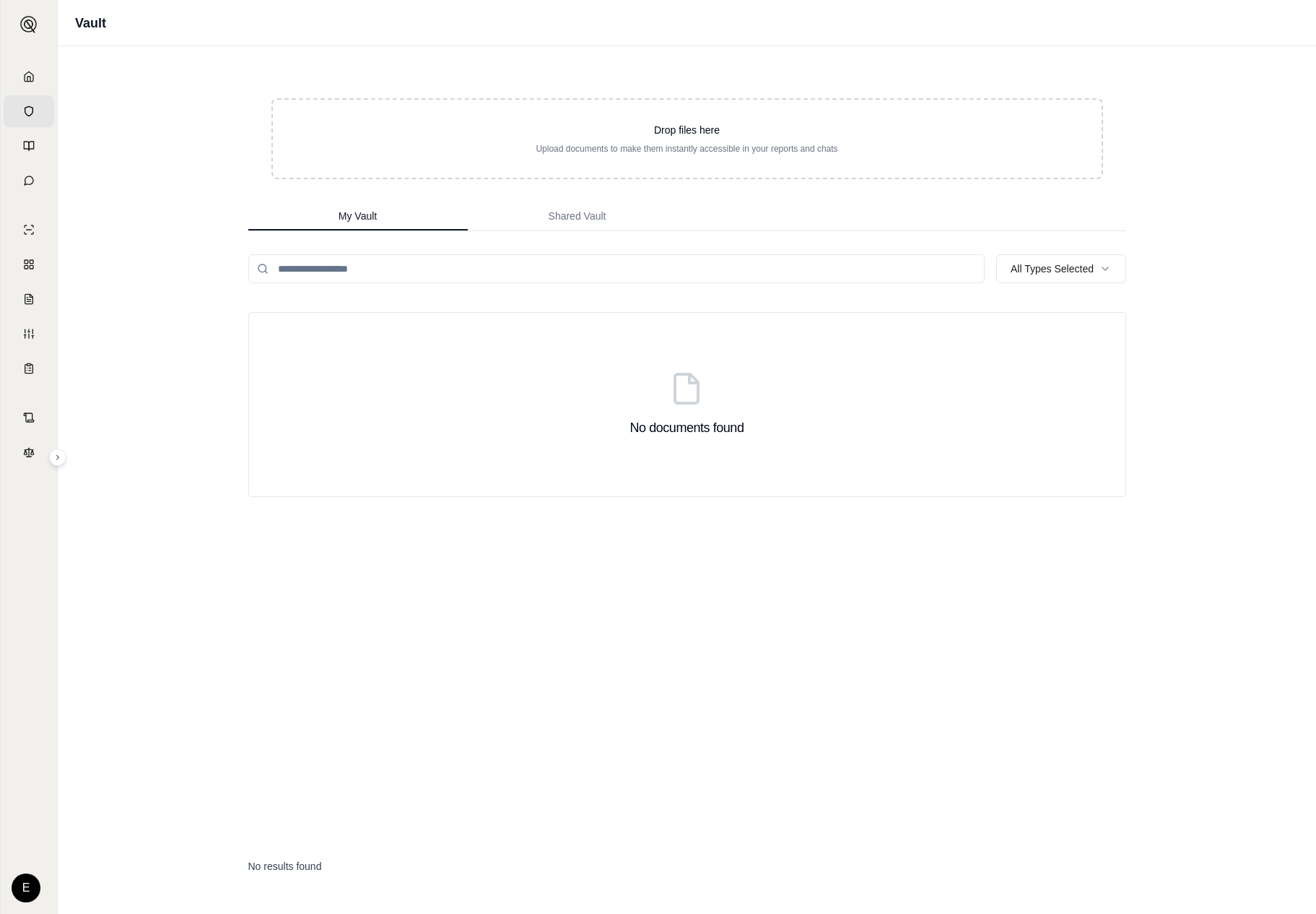
click at [428, 260] on input "search" at bounding box center [616, 268] width 736 height 29
click at [560, 216] on span "Shared Vault" at bounding box center [578, 215] width 58 height 14
click at [401, 207] on button "My Vault" at bounding box center [358, 216] width 220 height 29
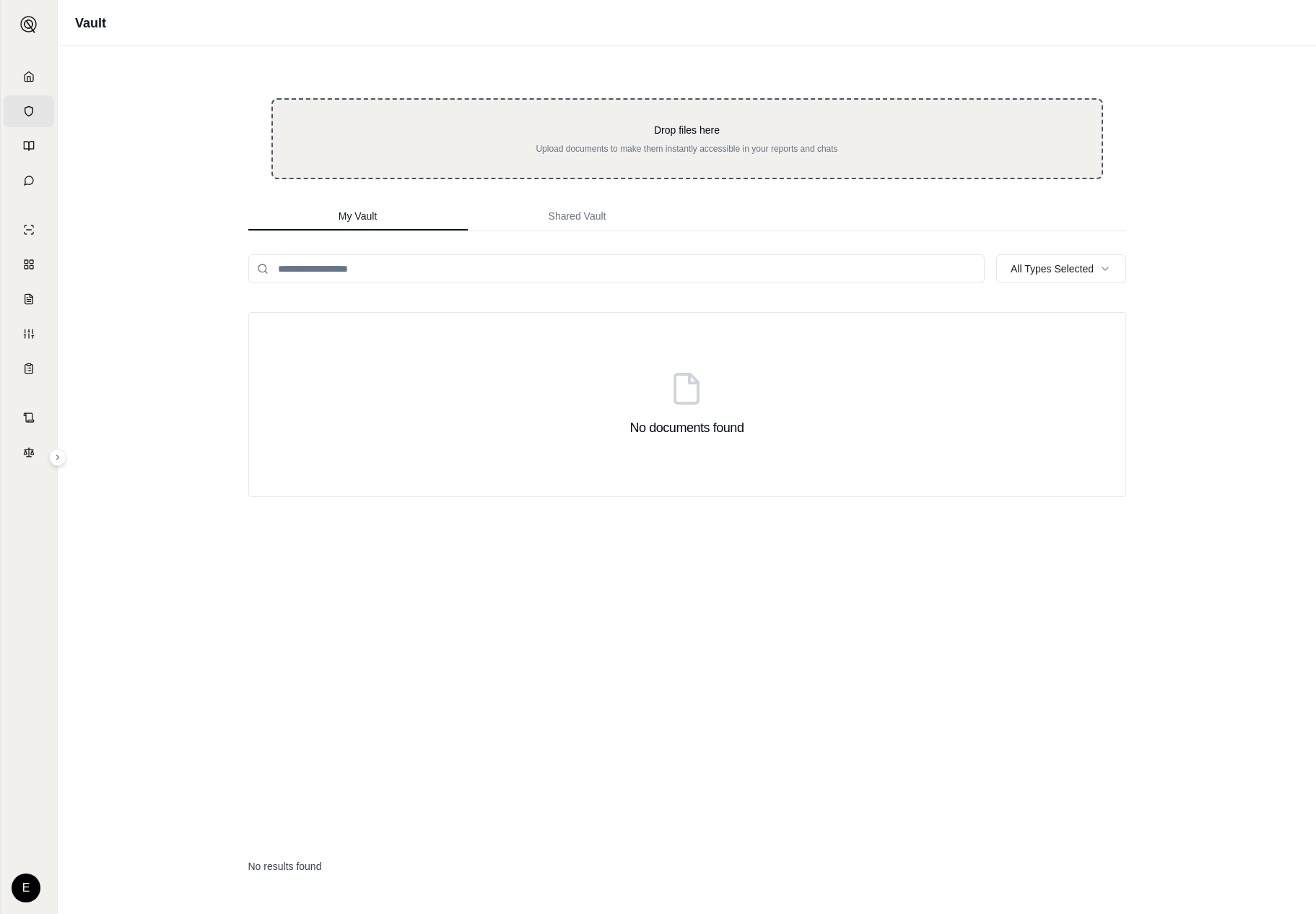
click at [657, 123] on p "Drop files here" at bounding box center [687, 130] width 782 height 14
type input "**********"
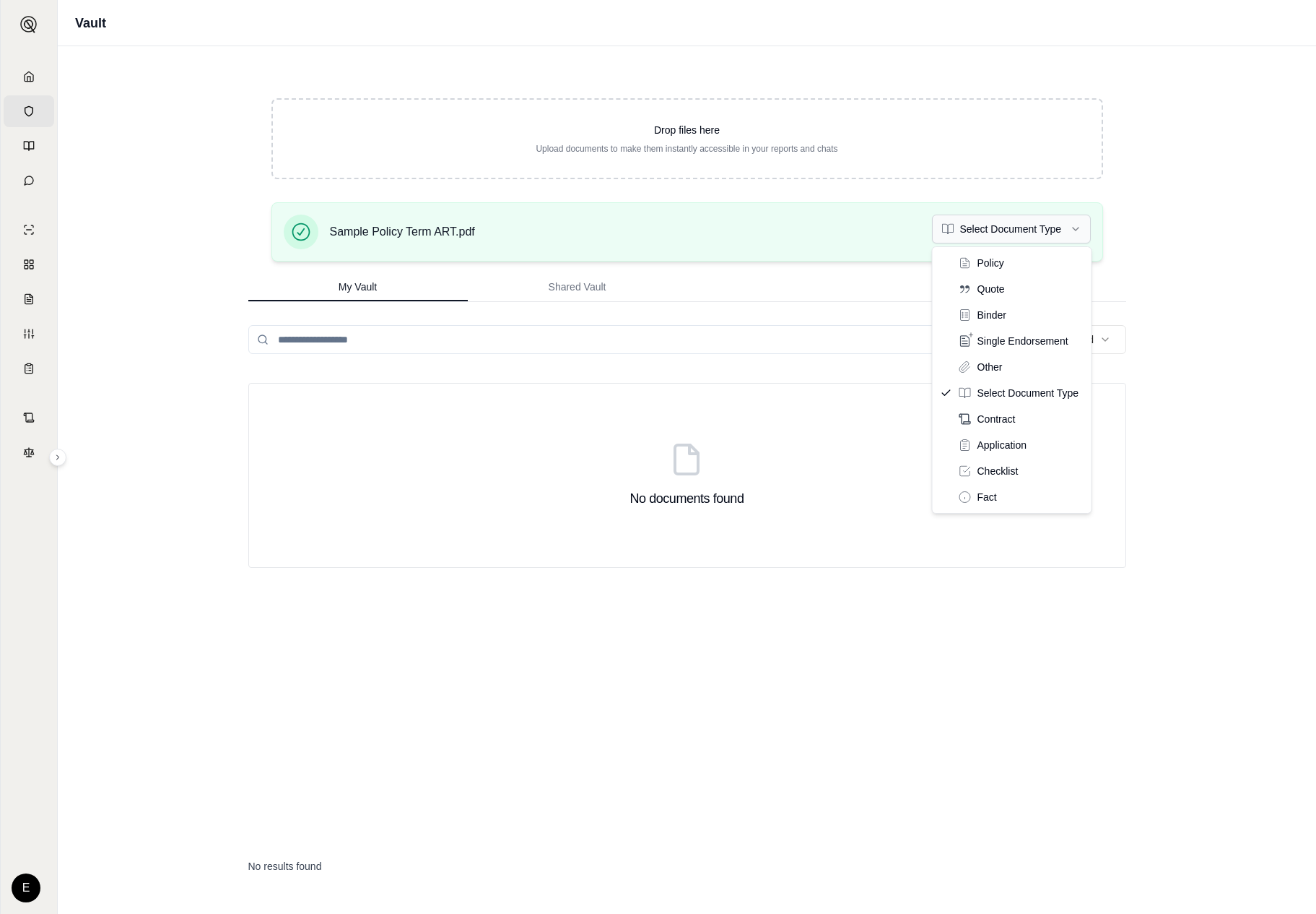
click at [1015, 232] on html "Home Vault Prompts Chats Single Policy Comparisons Claims Custom Report Coverag…" at bounding box center [658, 457] width 1316 height 914
click at [1075, 232] on html "Document type updated successfully Home Vault Prompts Chats Single Policy Compa…" at bounding box center [658, 457] width 1316 height 914
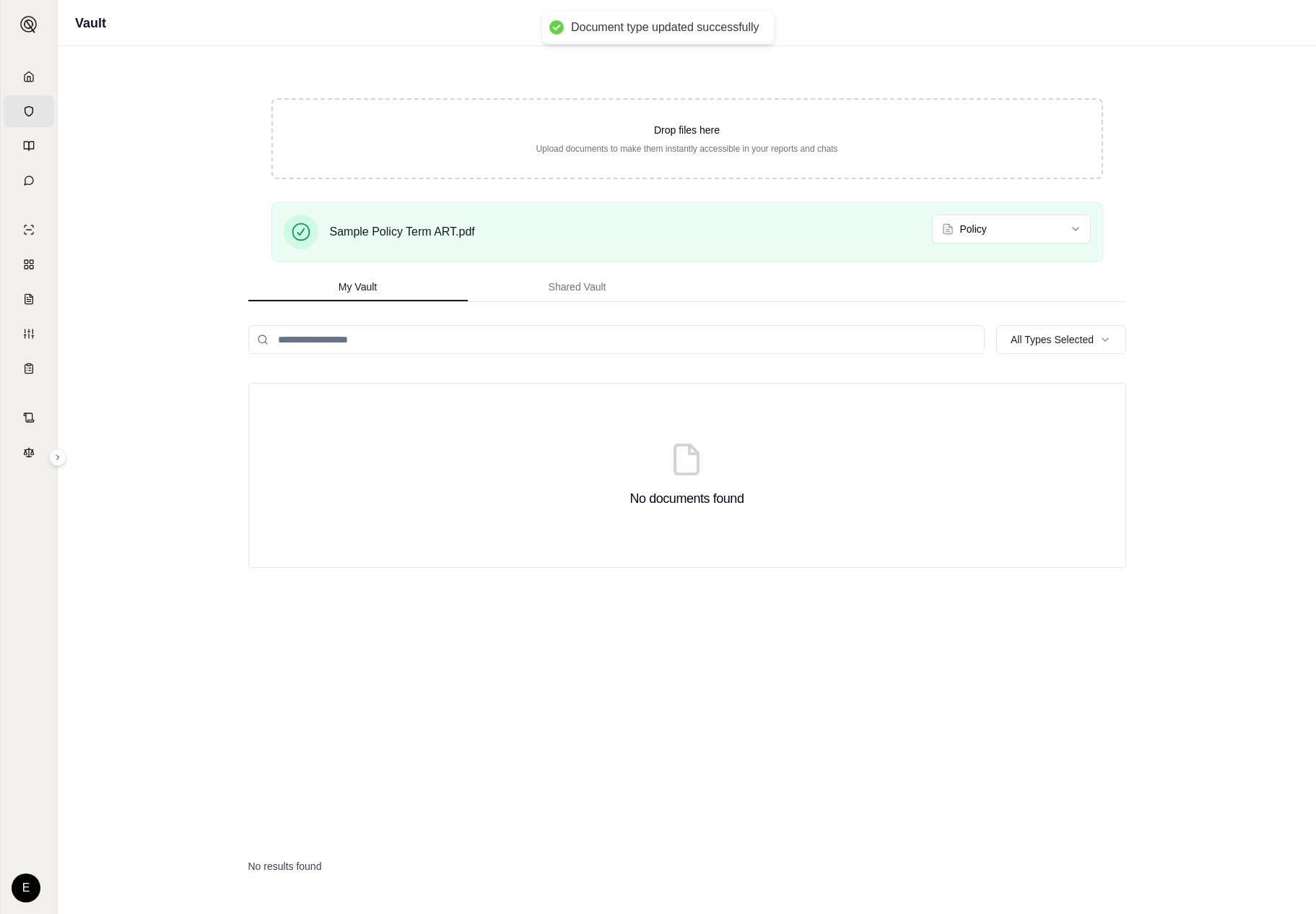
click at [593, 343] on input "search" at bounding box center [616, 339] width 736 height 29
click at [10, 148] on link "Prompts" at bounding box center [29, 145] width 51 height 32
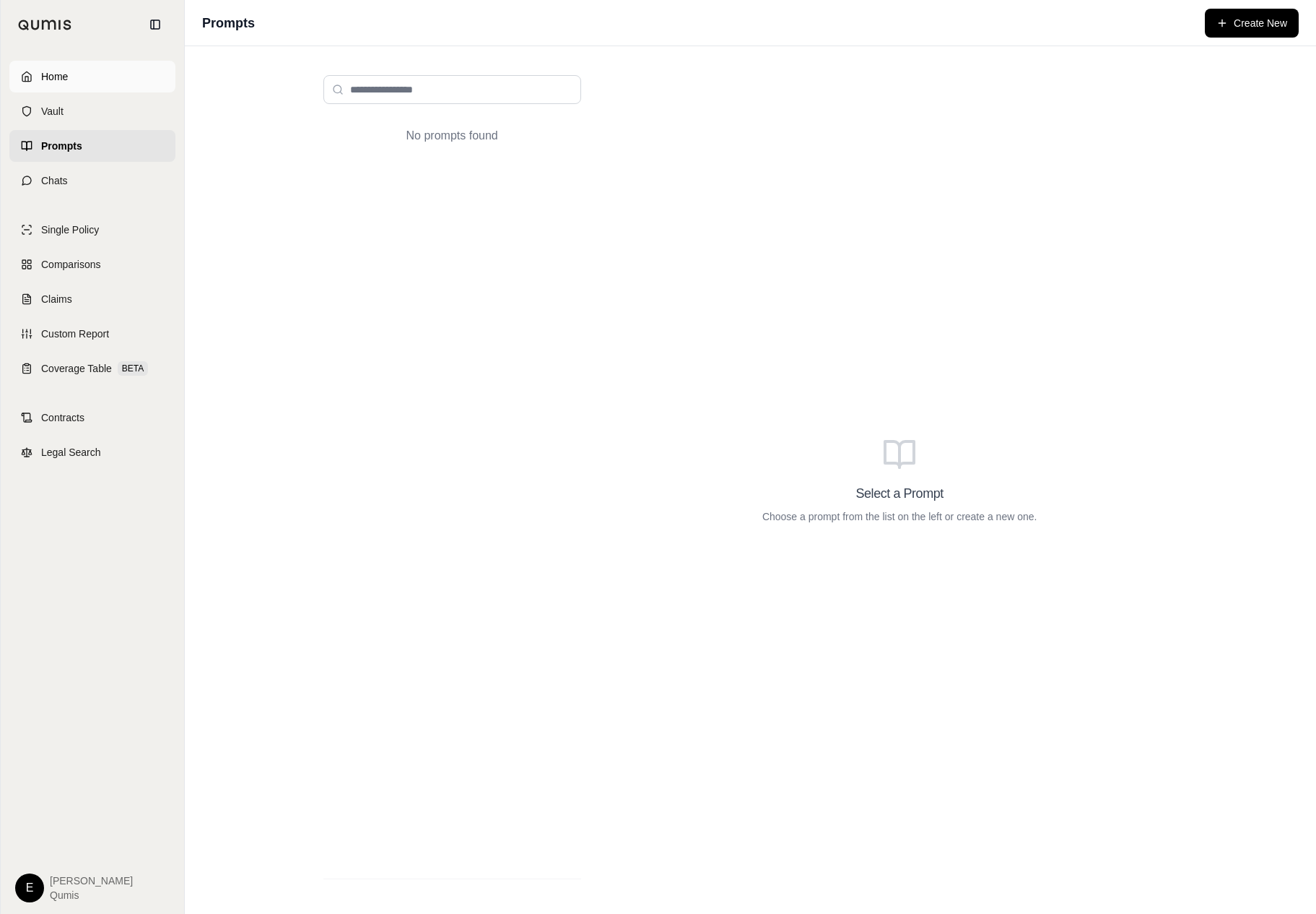
click at [45, 78] on span "Home" at bounding box center [54, 76] width 27 height 14
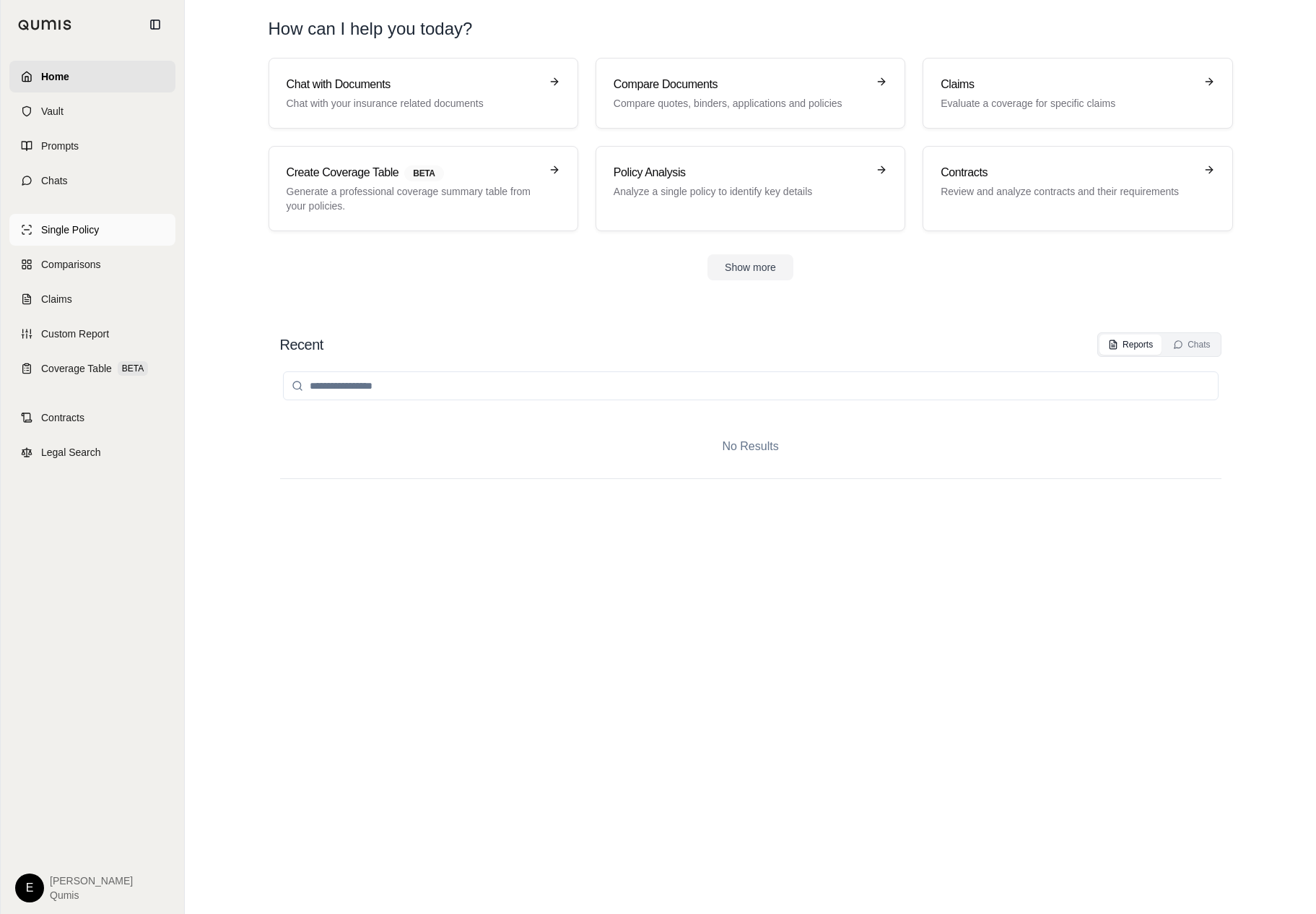
click at [124, 235] on link "Single Policy" at bounding box center [92, 230] width 166 height 32
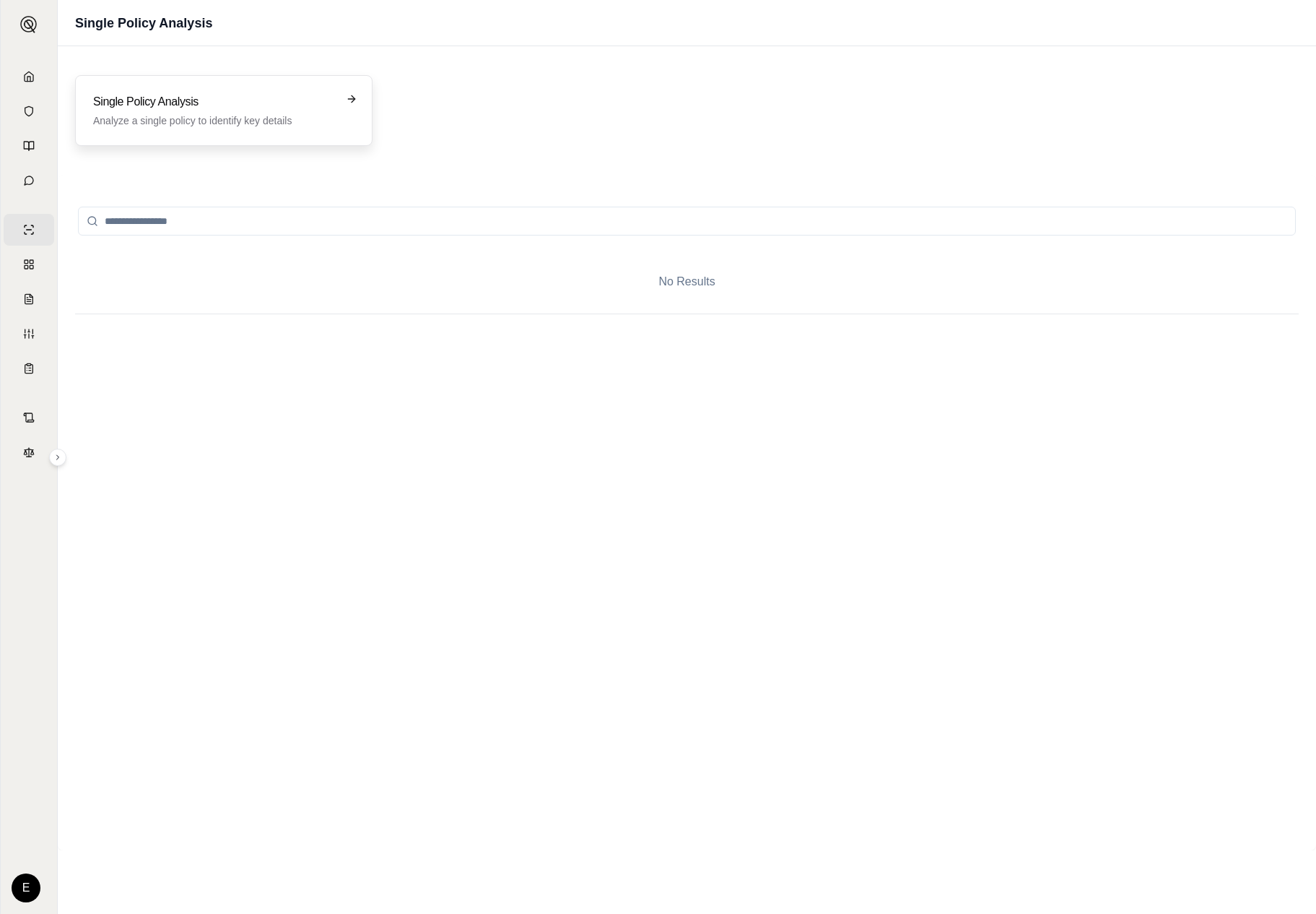
click at [285, 140] on div "Single Policy Analysis Analyze a single policy to identify key details" at bounding box center [224, 110] width 297 height 71
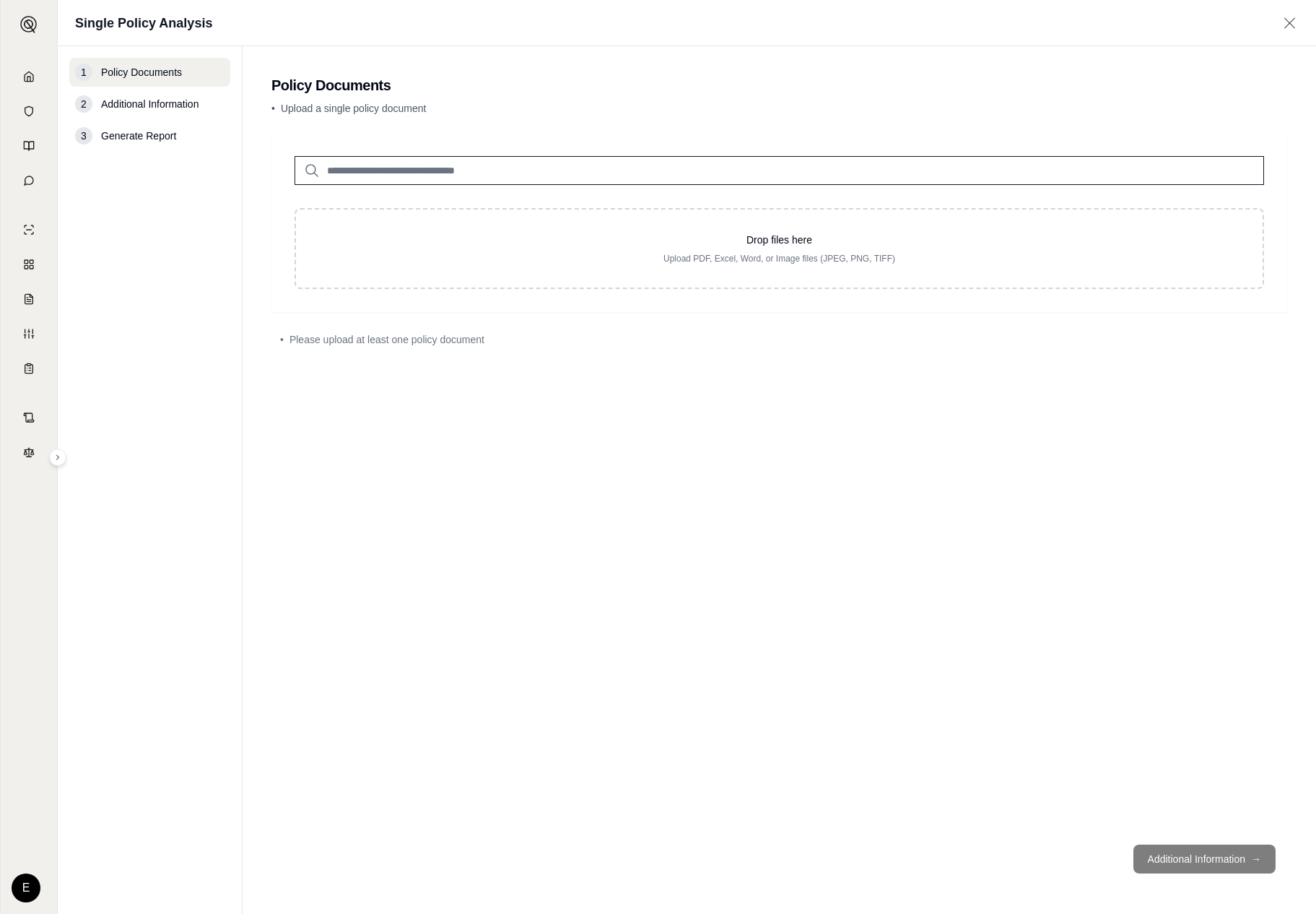
click at [419, 161] on input "search" at bounding box center [779, 170] width 969 height 29
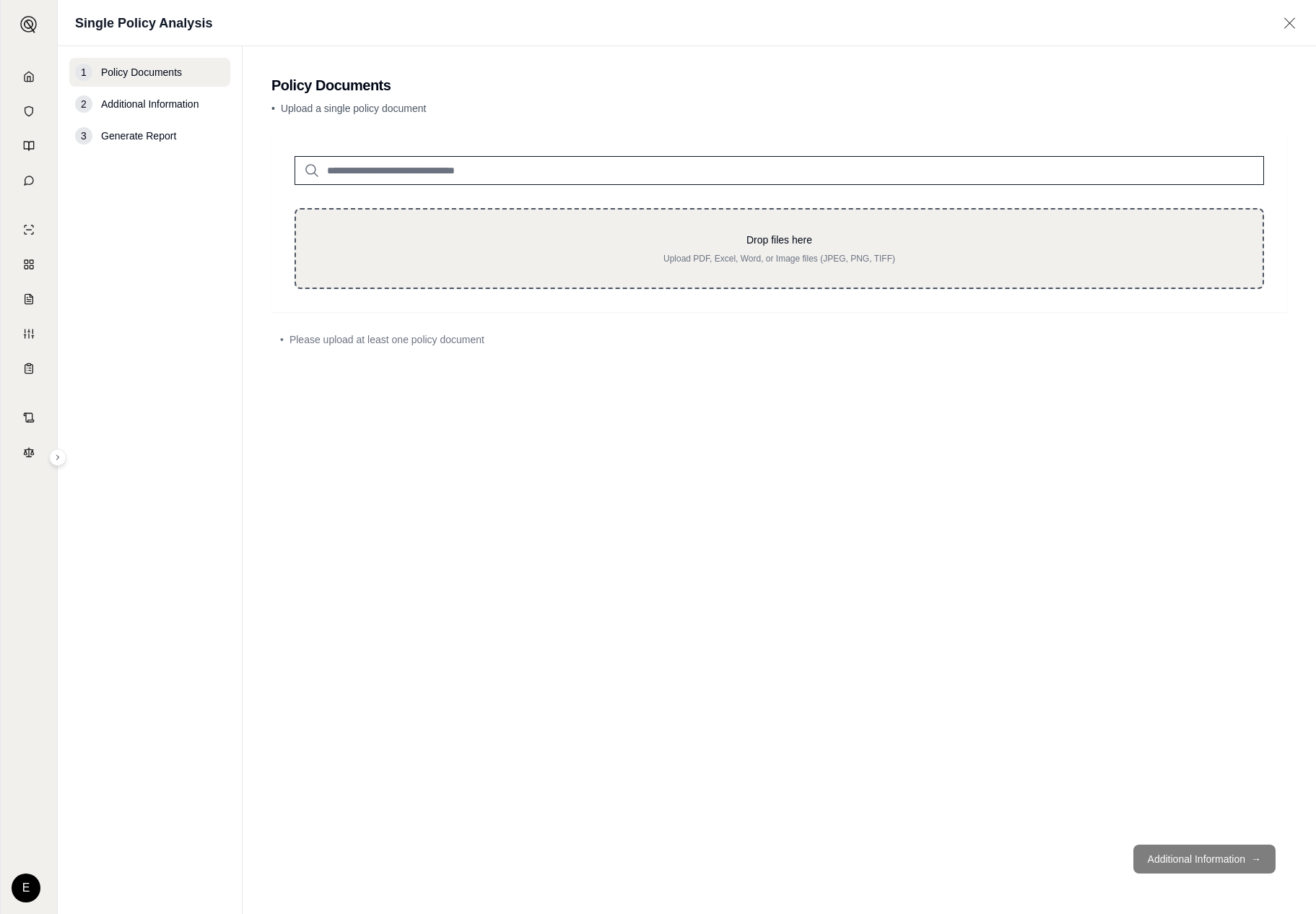
click at [422, 219] on div "Drop files here Upload PDF, Excel, Word, or Image files (JPEG, PNG, TIFF)" at bounding box center [779, 248] width 969 height 81
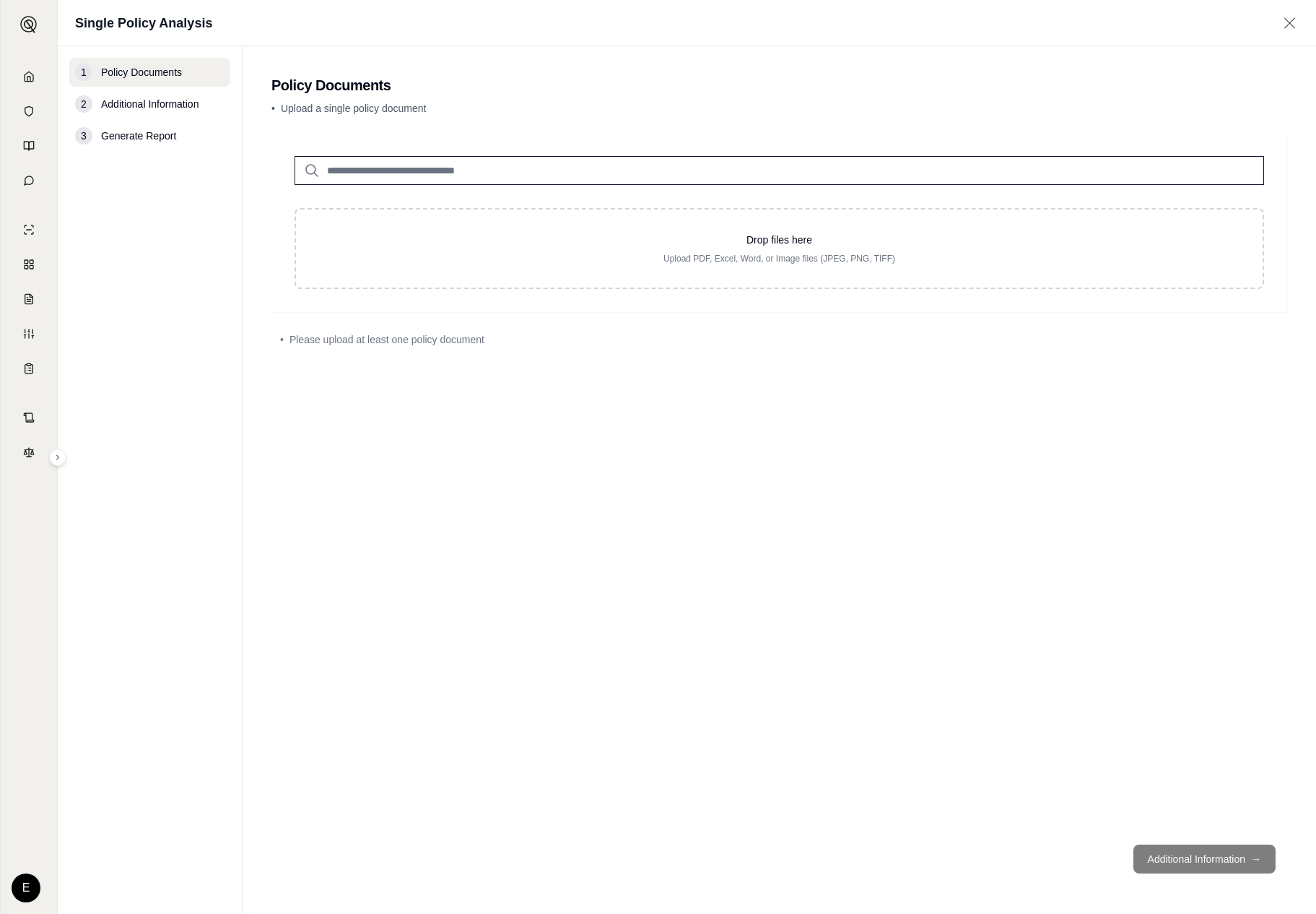
click at [420, 171] on input "search" at bounding box center [779, 170] width 969 height 29
type input "**"
drag, startPoint x: 408, startPoint y: 485, endPoint x: 581, endPoint y: 527, distance: 178.0
click at [0, 0] on div "Home Vault Prompts Chats Single Policy Comparisons Claims Custom Report Coverag…" at bounding box center [658, 457] width 1316 height 914
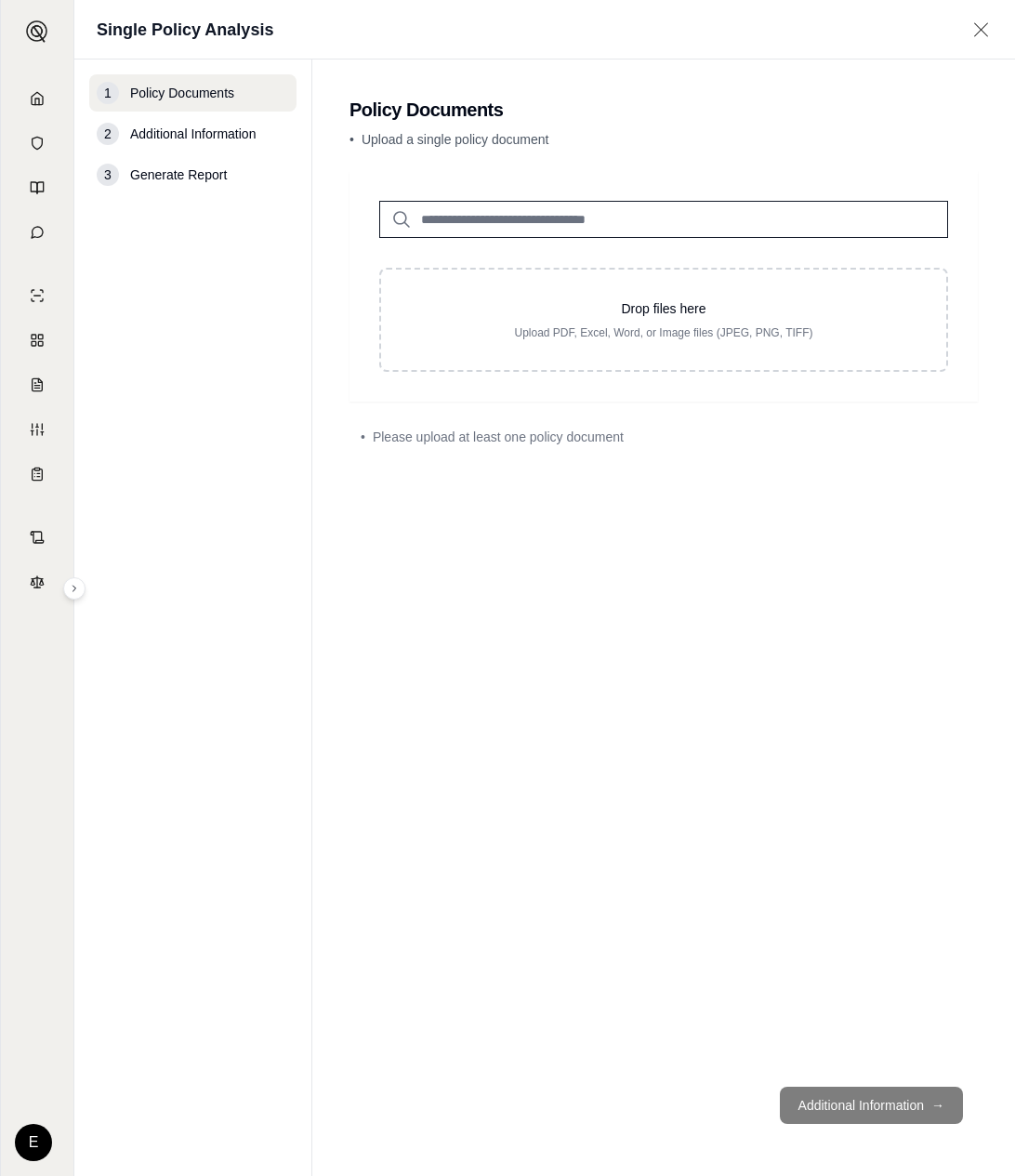
click at [805, 202] on input "search" at bounding box center [663, 219] width 569 height 37
click at [785, 227] on input "search" at bounding box center [663, 219] width 569 height 37
type input "*"
type input "****"
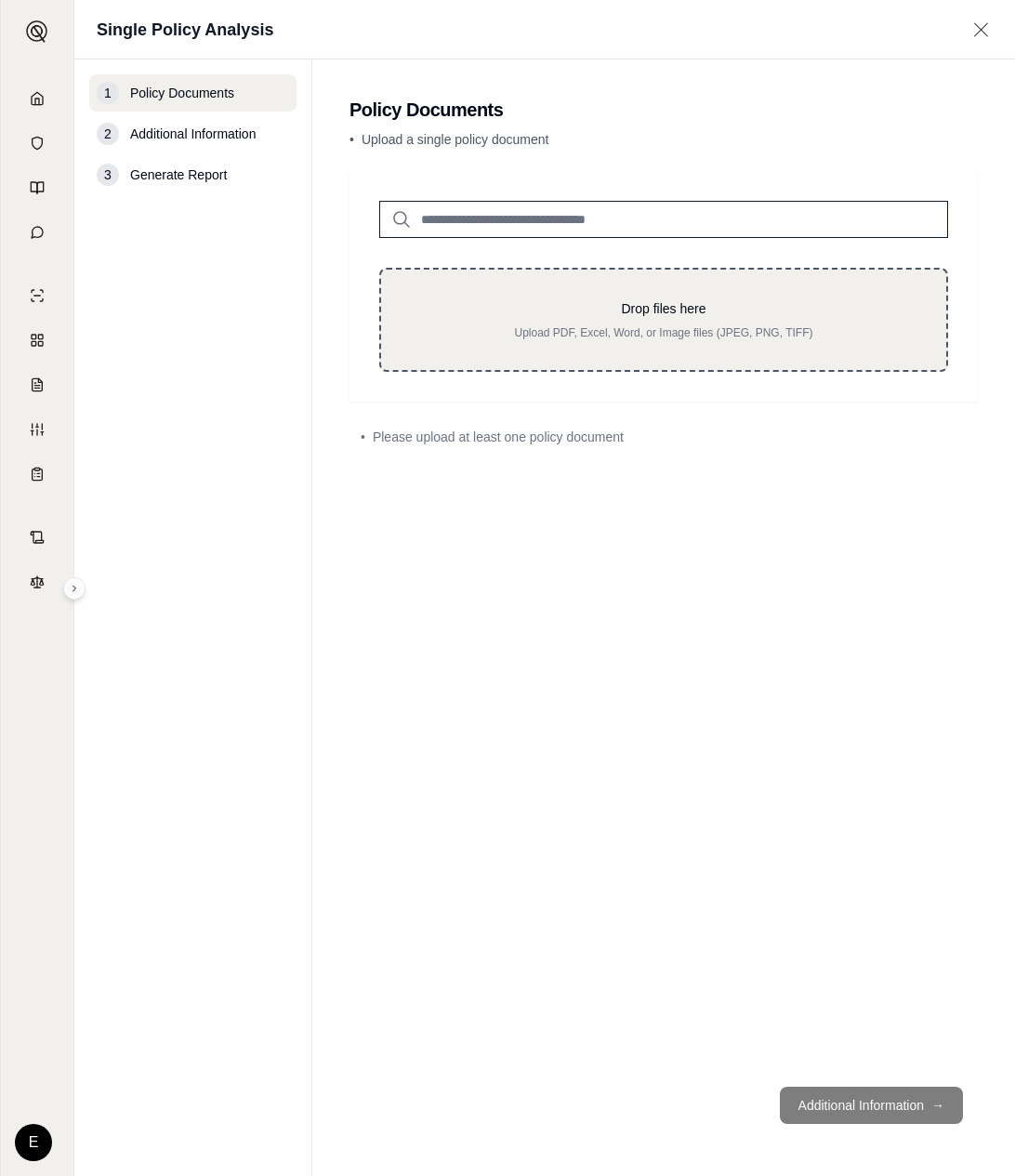
click at [732, 349] on div "Drop files here Upload PDF, Excel, Word, or Image files (JPEG, PNG, TIFF)" at bounding box center [663, 319] width 569 height 105
type input "**********"
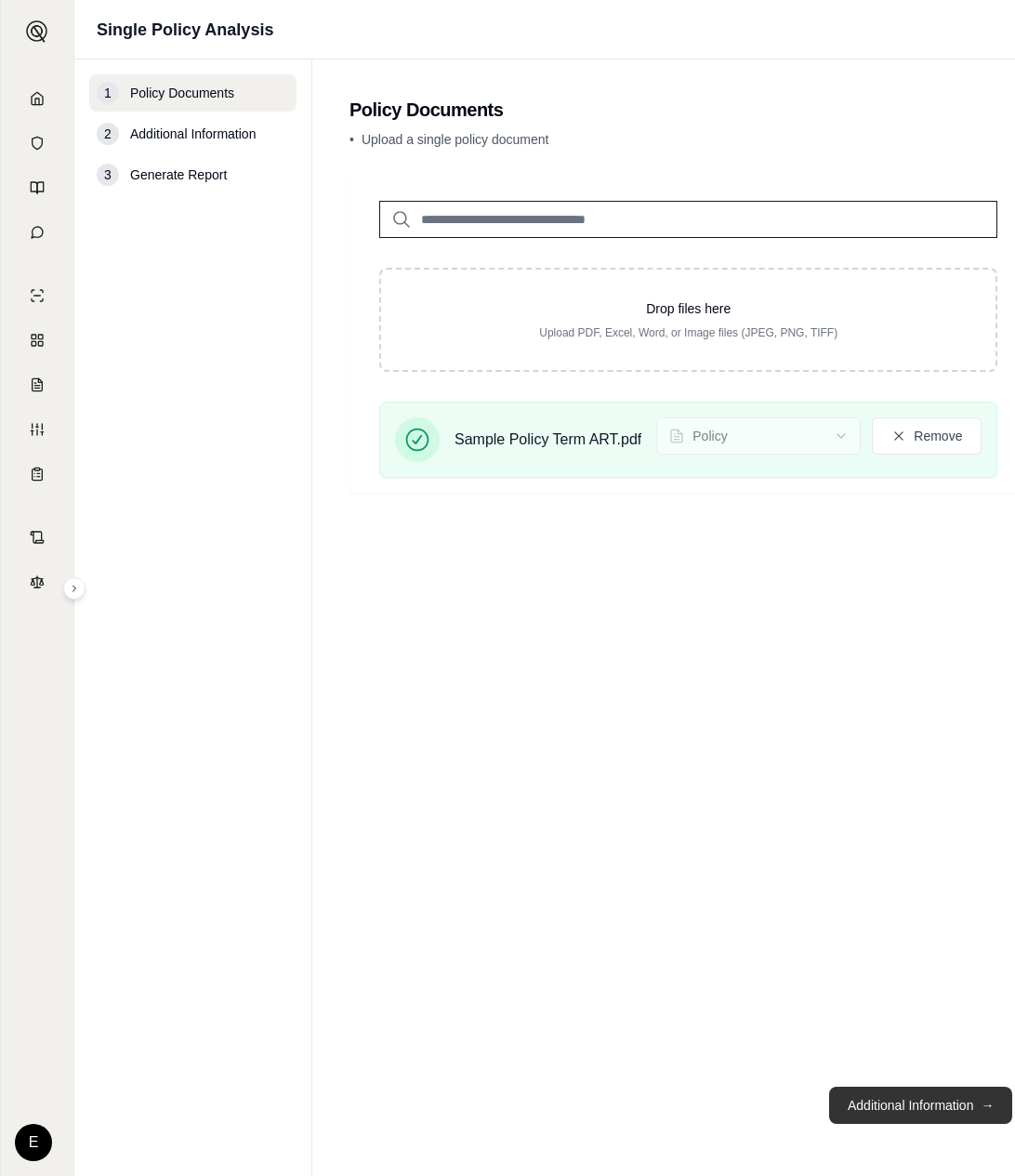
click at [950, 1093] on button "Additional Information →" at bounding box center [920, 1105] width 183 height 37
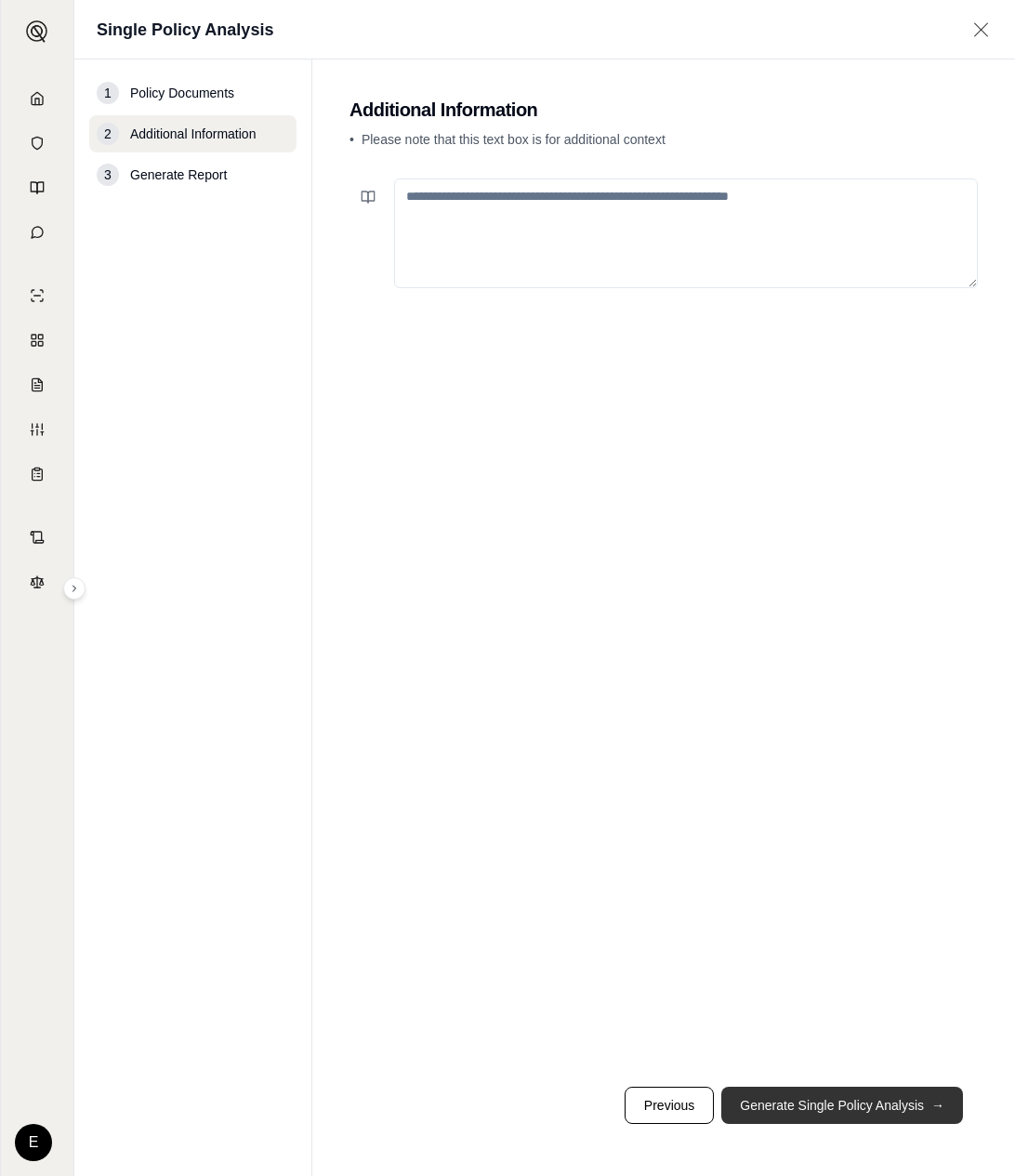
click at [918, 1106] on button "Generate Single Policy Analysis →" at bounding box center [842, 1105] width 242 height 37
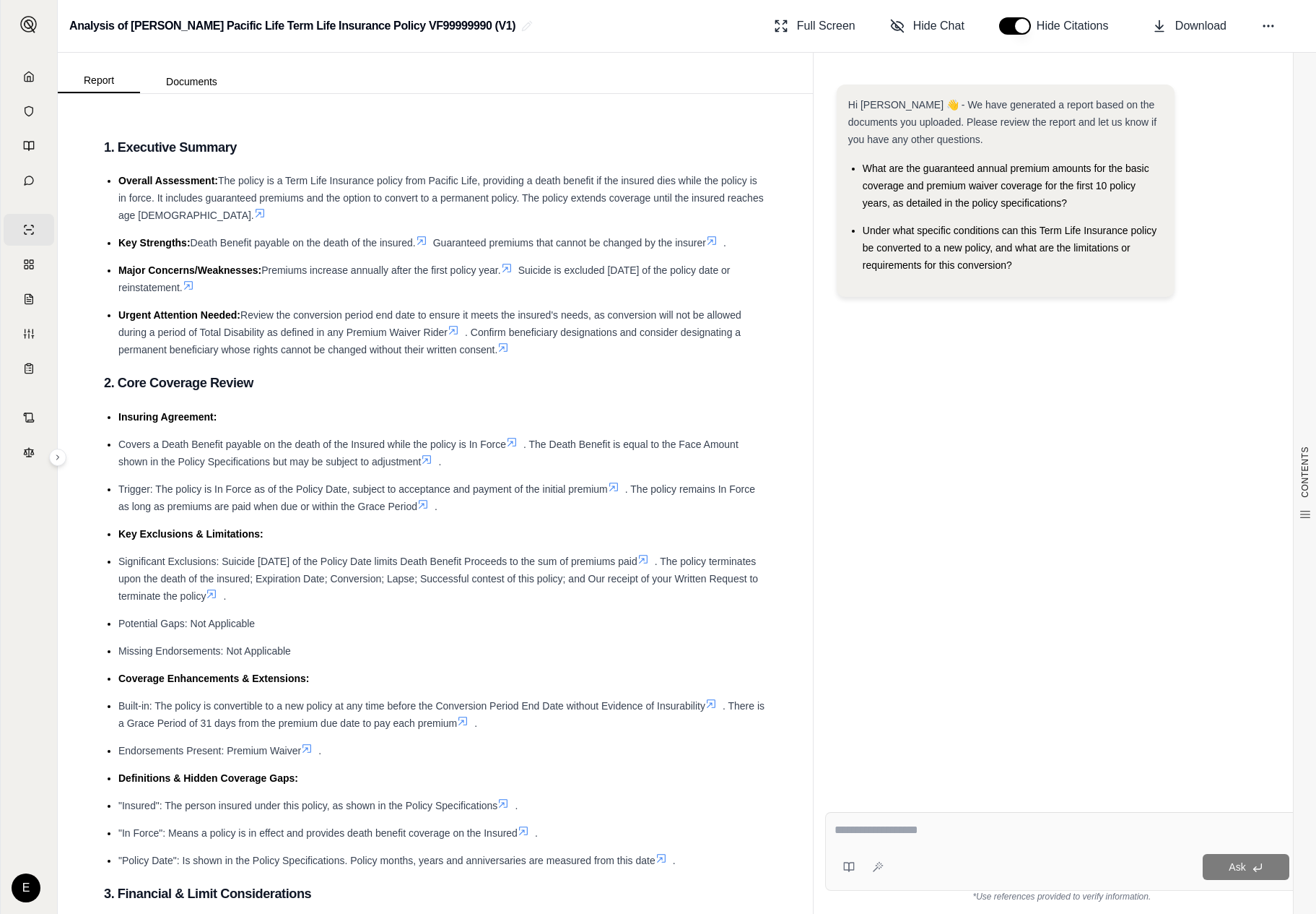
click at [788, 309] on div "Hi Erik 👋 - We have generated a report based on the documents you uploaded. Ple…" at bounding box center [1063, 431] width 474 height 716
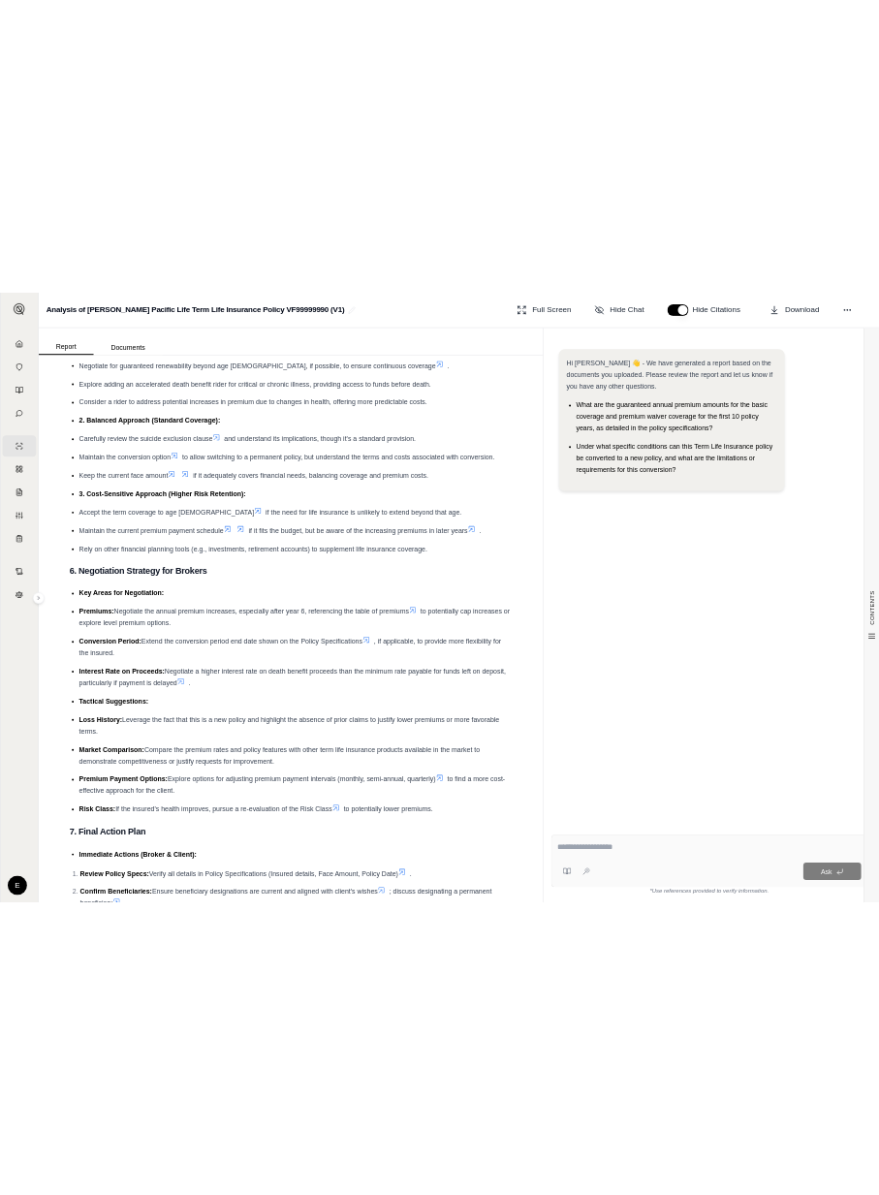
scroll to position [2941, 0]
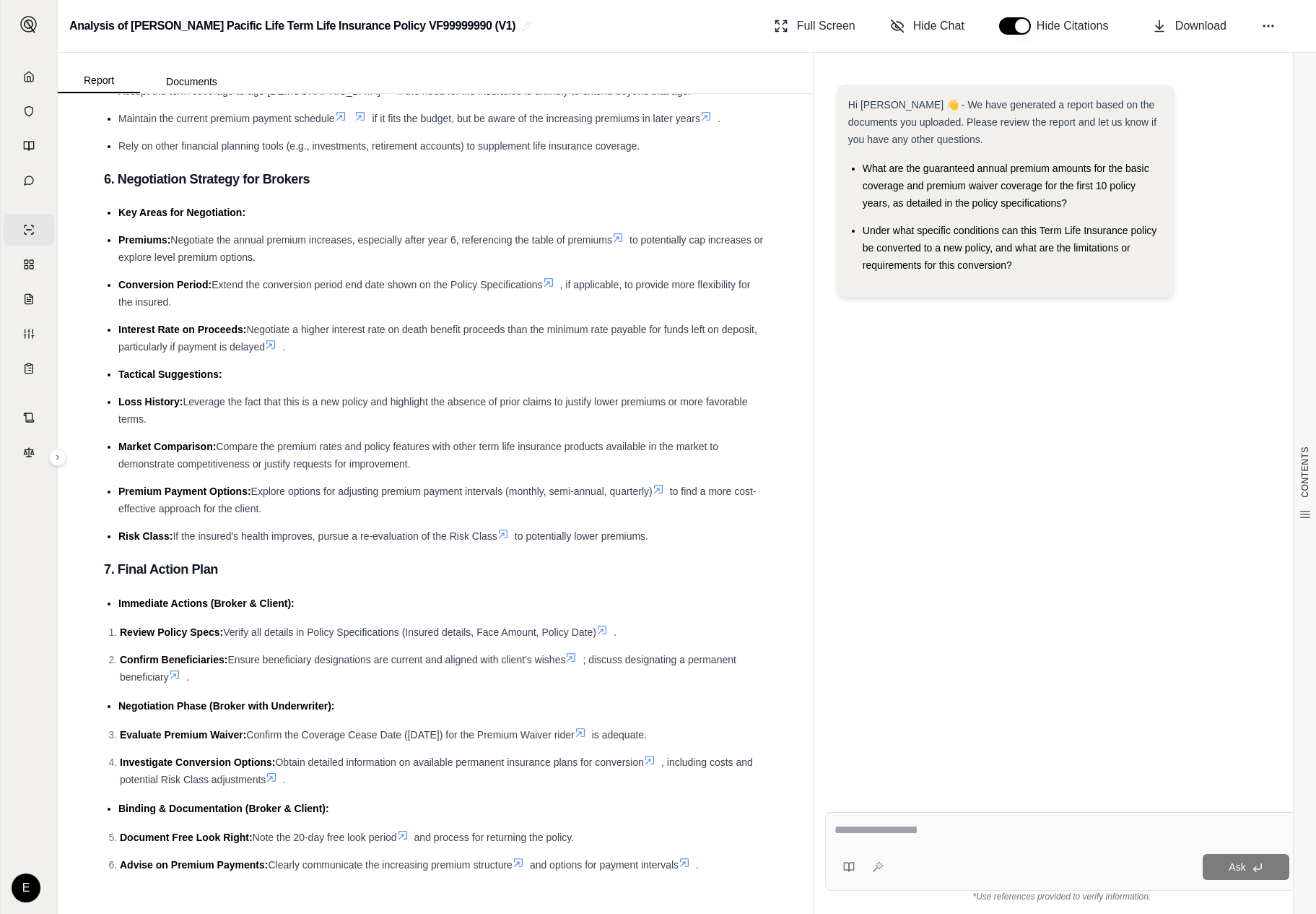
click at [788, 832] on textarea at bounding box center [1062, 830] width 455 height 17
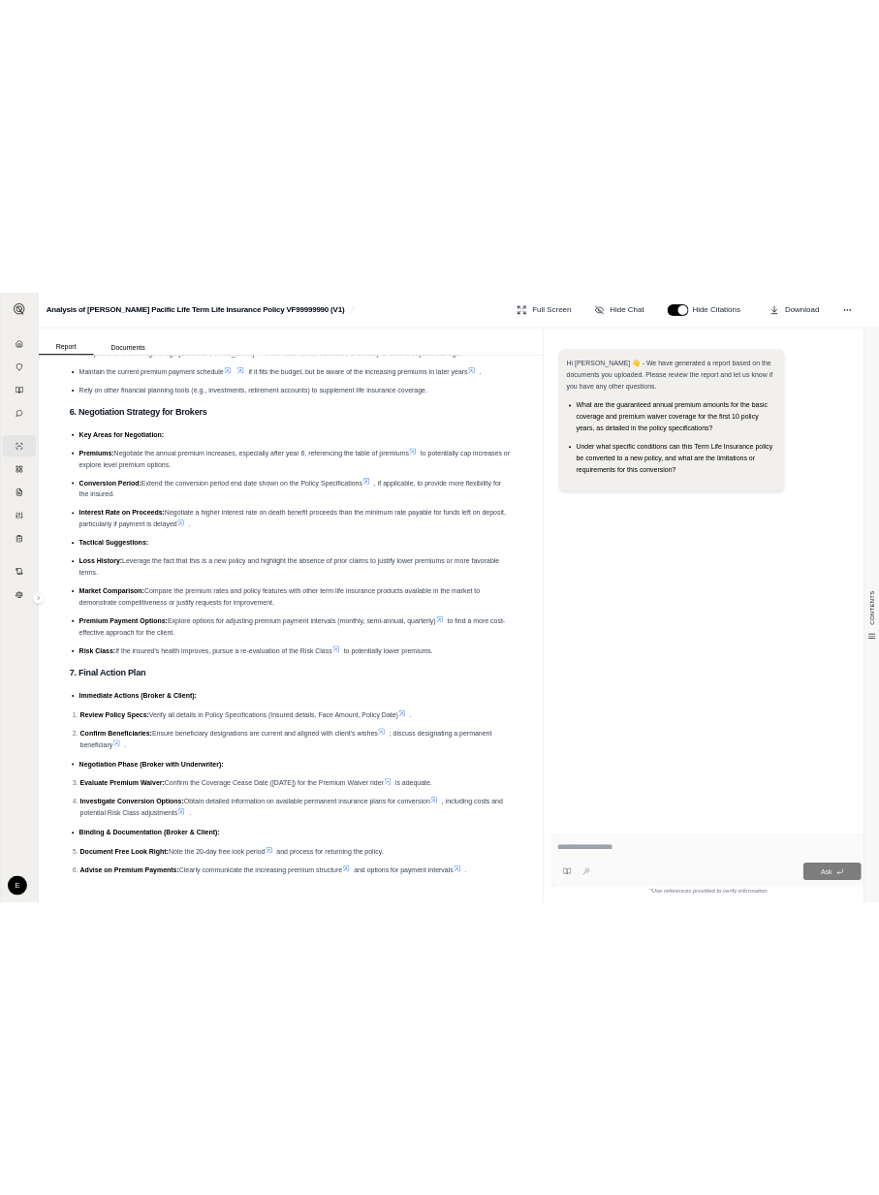
scroll to position [5472, 0]
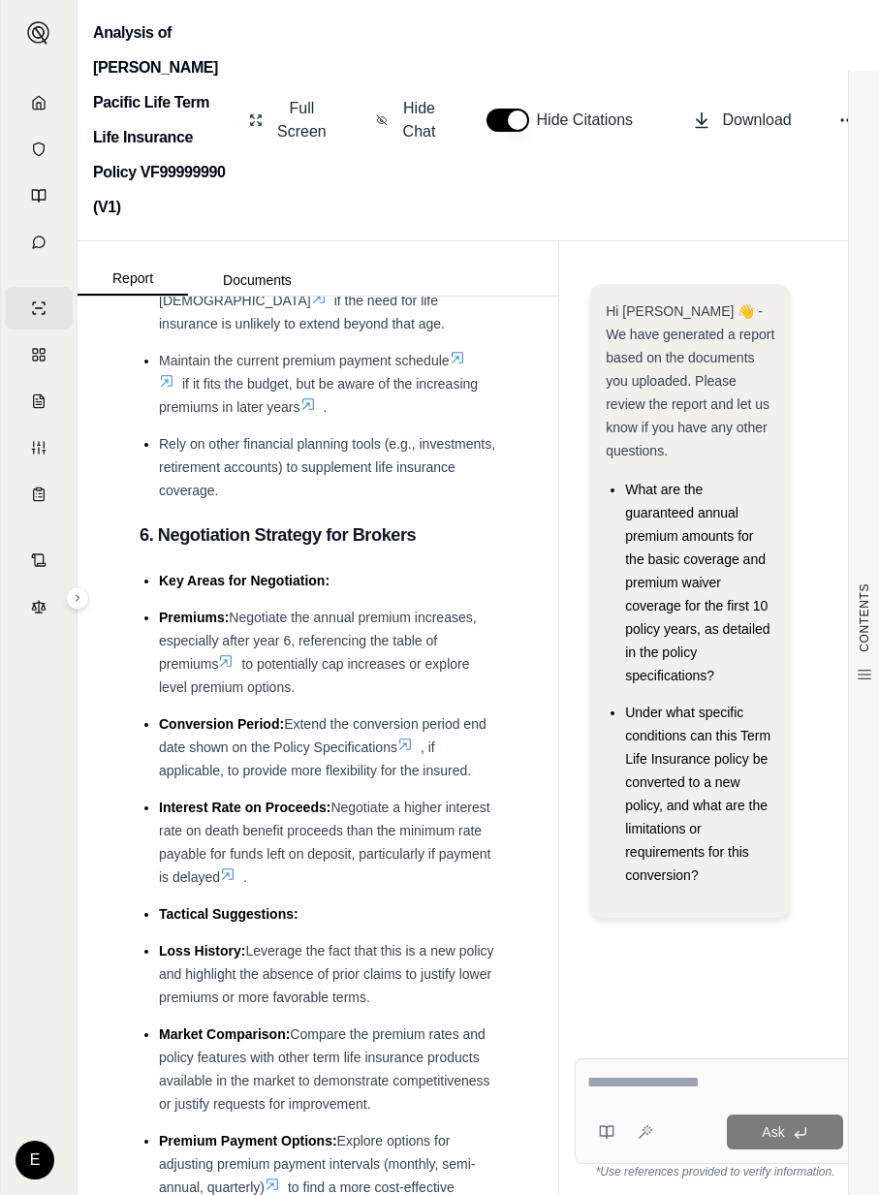
click at [356, 498] on span "Rely on other financial planning tools (e.g., investments, retirement accounts)…" at bounding box center [327, 467] width 336 height 62
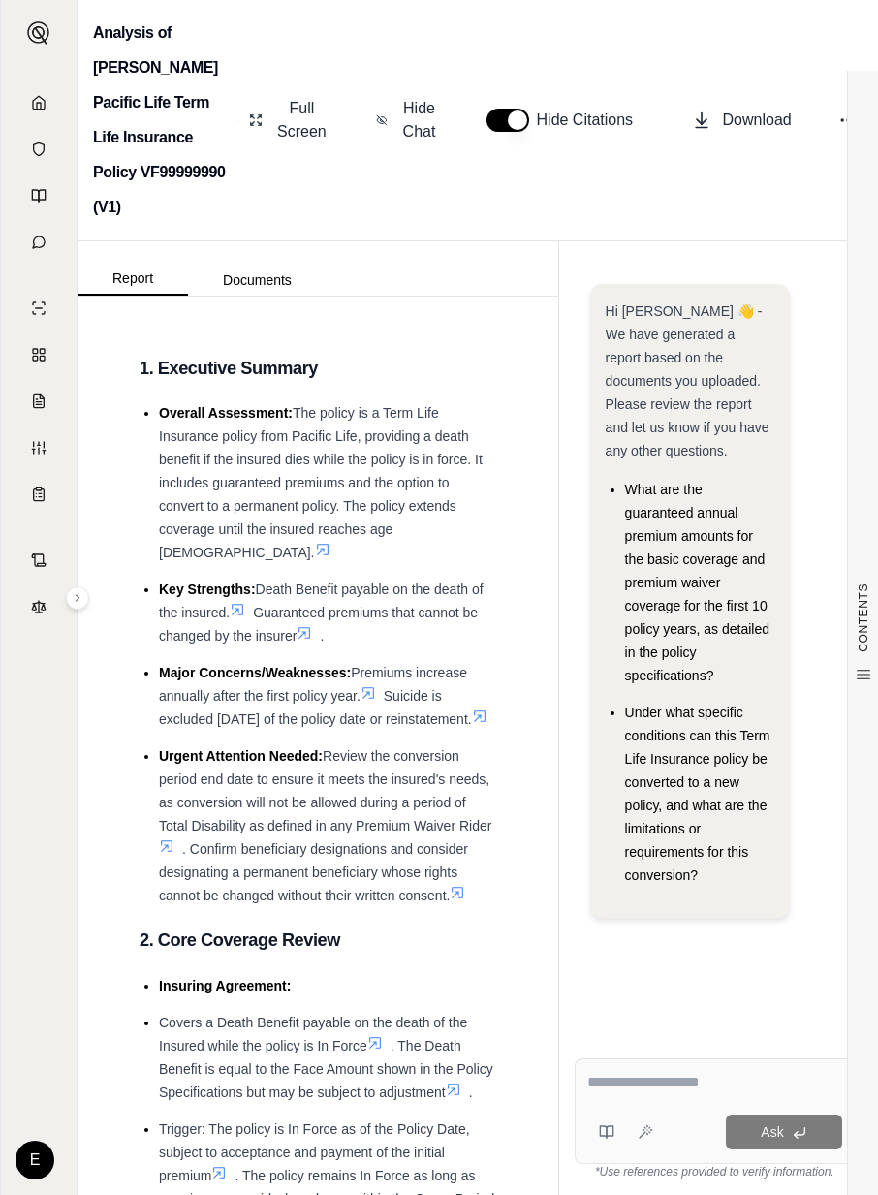
scroll to position [25, 0]
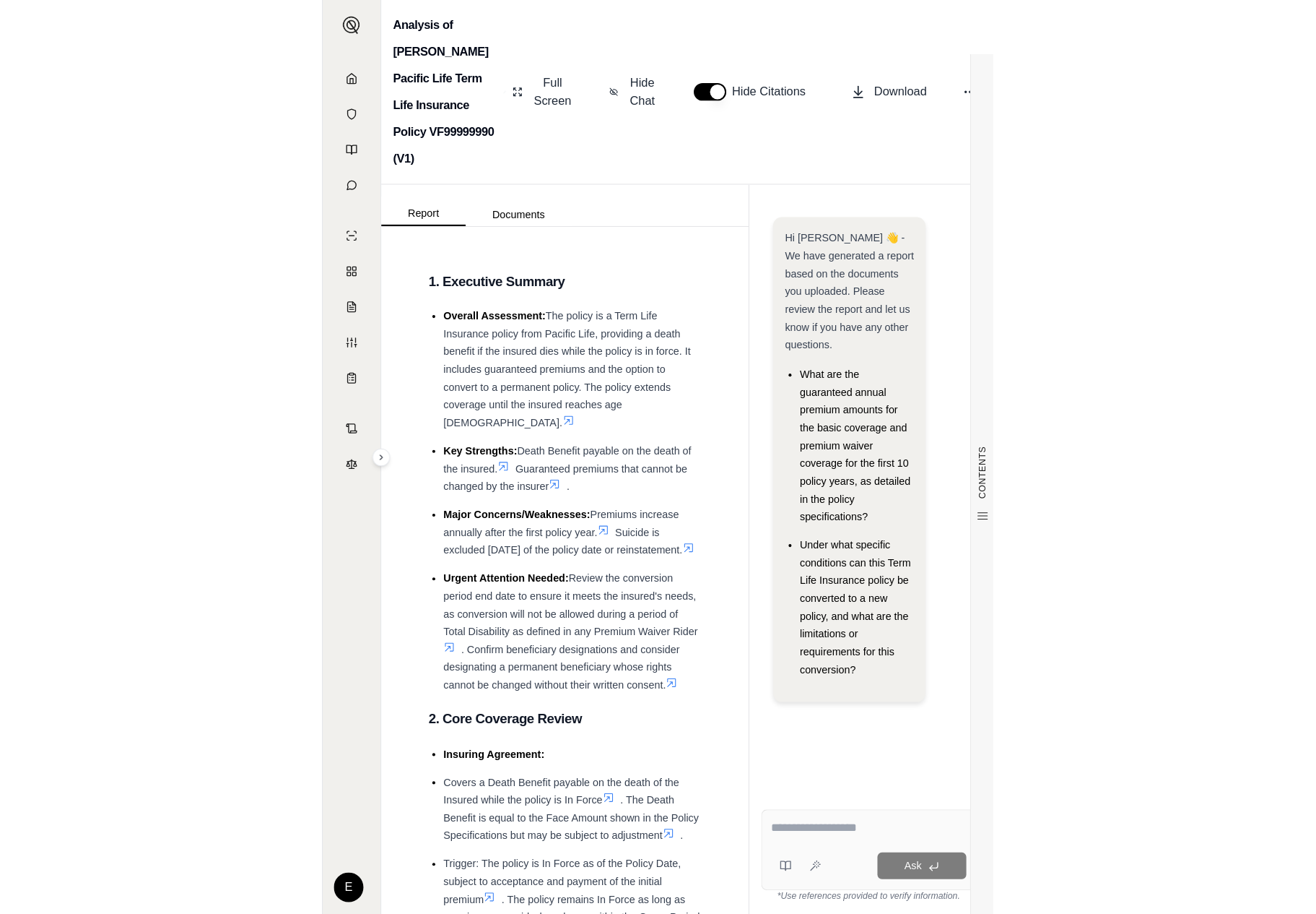
scroll to position [19, 0]
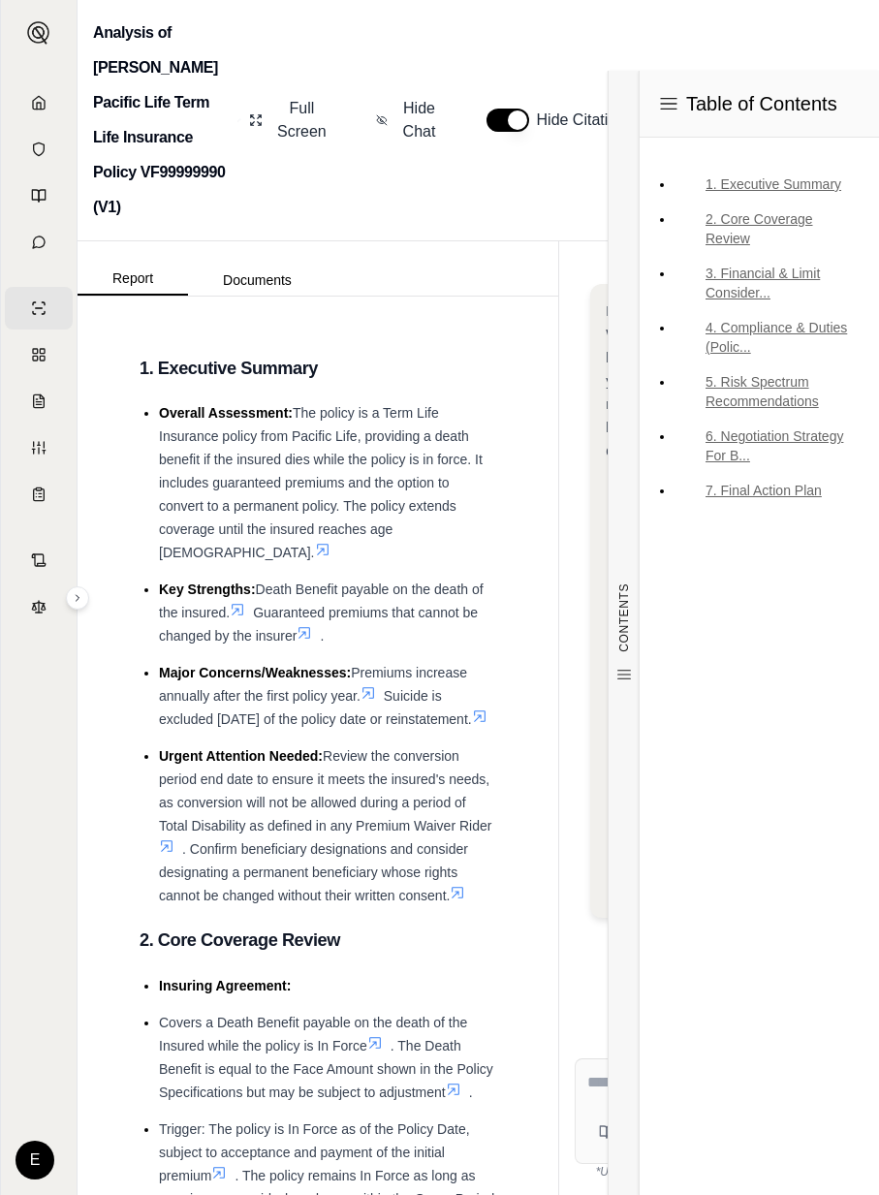
click at [522, 411] on div "CONTENTS Table of Contents 1. Executive Summary 2. Core Coverage Review 3. Fina…" at bounding box center [318, 745] width 481 height 898
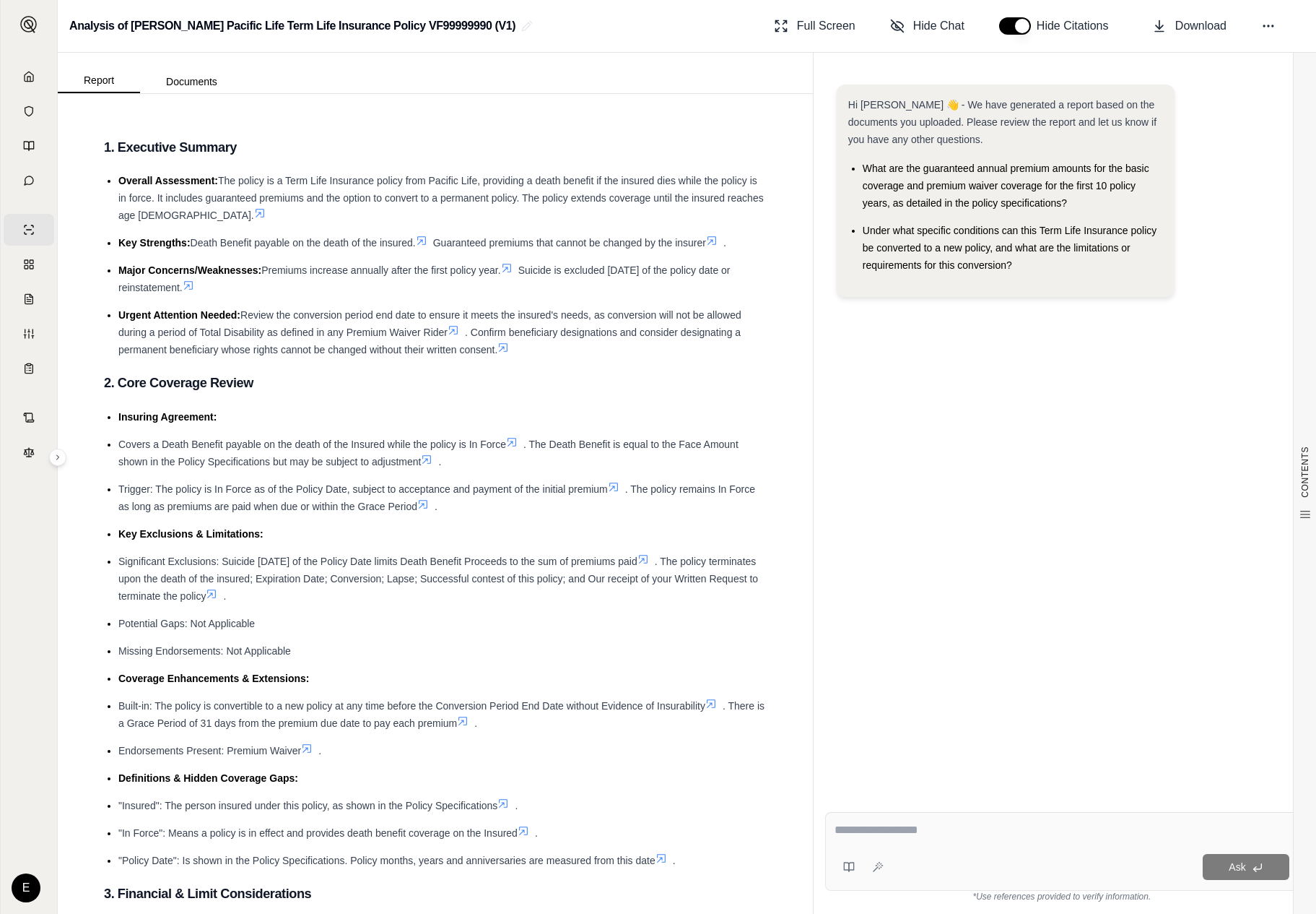
scroll to position [0, 0]
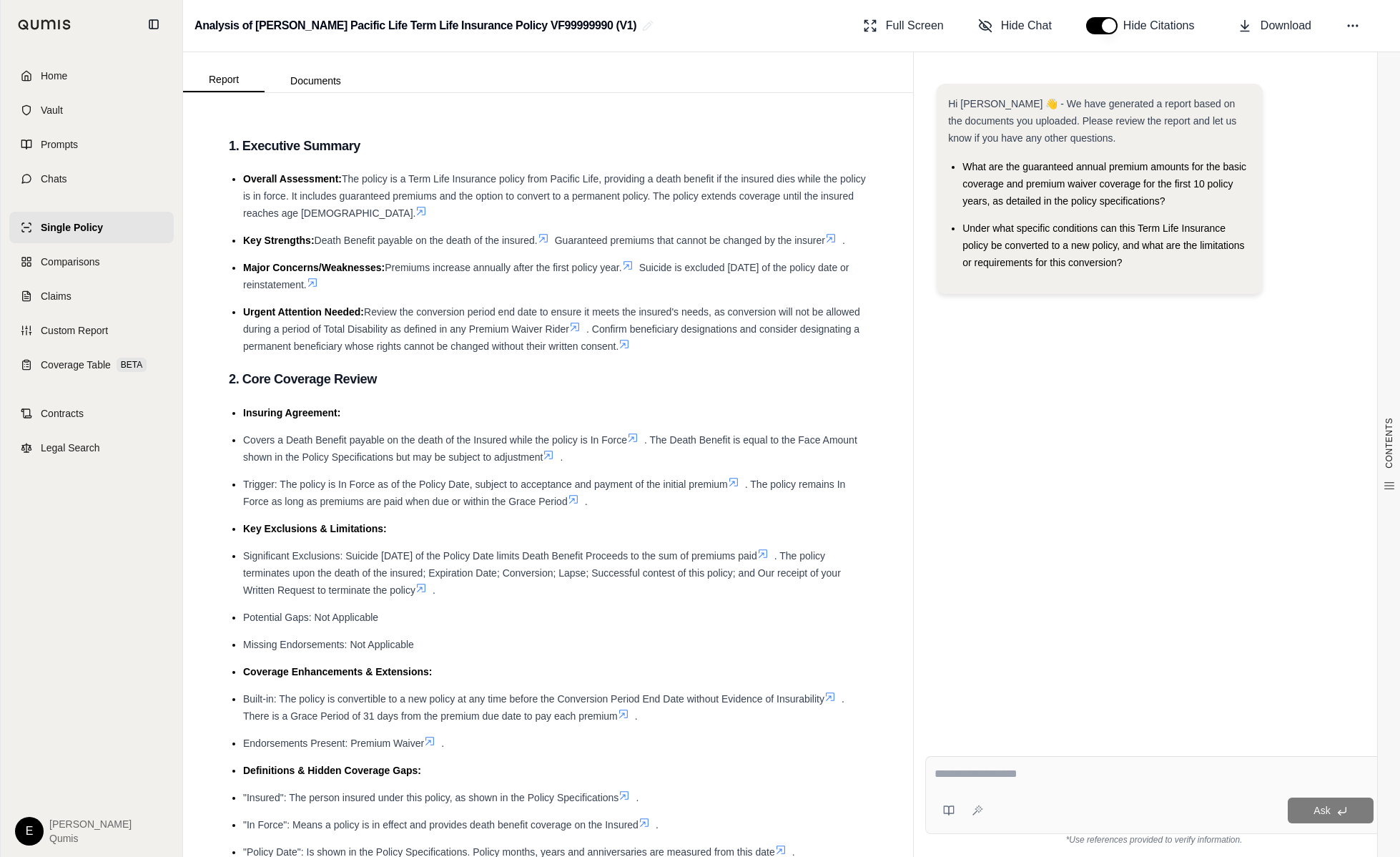
click at [850, 517] on ul "Insuring Agreement: Covers a Death Benefit payable on the death of the Insured …" at bounding box center [548, 632] width 638 height 456
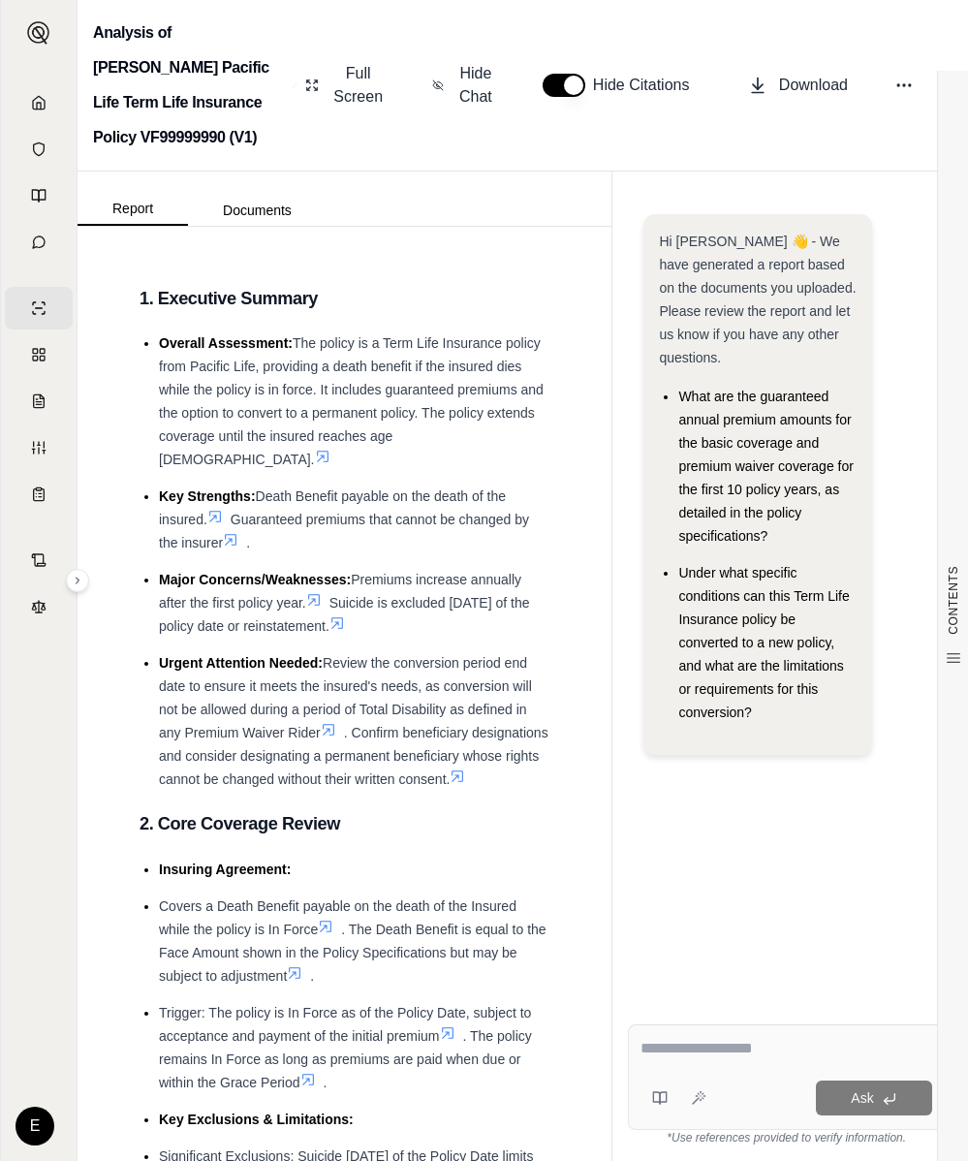
click at [246, 621] on ul "Overall Assessment: The policy is a Term Life Insurance policy from Pacific Lif…" at bounding box center [345, 560] width 410 height 459
click at [209, 655] on span "Urgent Attention Needed:" at bounding box center [241, 663] width 164 height 16
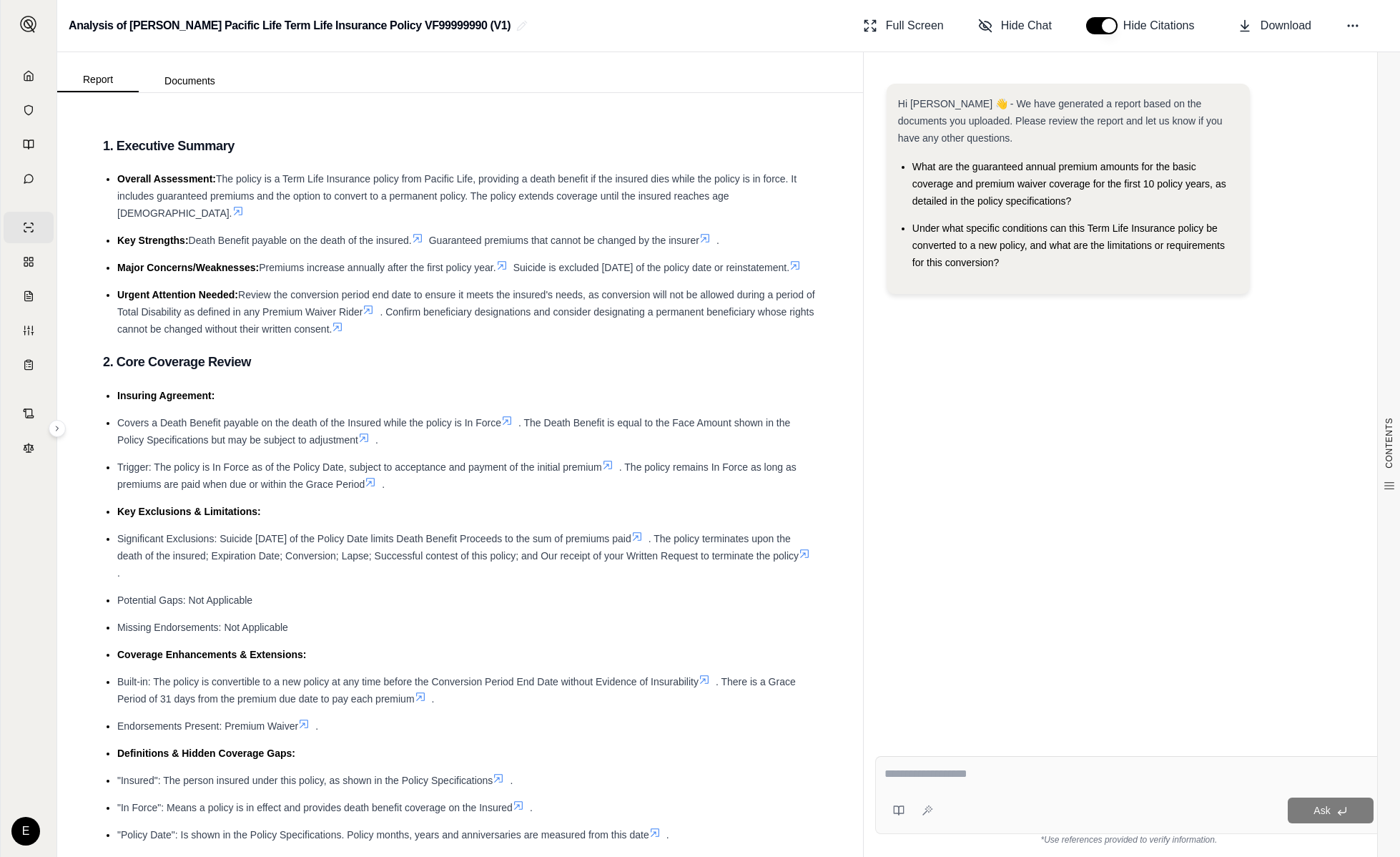
click at [732, 481] on li "Trigger: The policy is In Force as of the Policy Date, subject to acceptance an…" at bounding box center [467, 475] width 700 height 35
click at [767, 468] on span ". The policy remains In Force as long as premiums are paid when due or within t…" at bounding box center [457, 475] width 680 height 29
